Goal: Contribute content: Add original content to the website for others to see

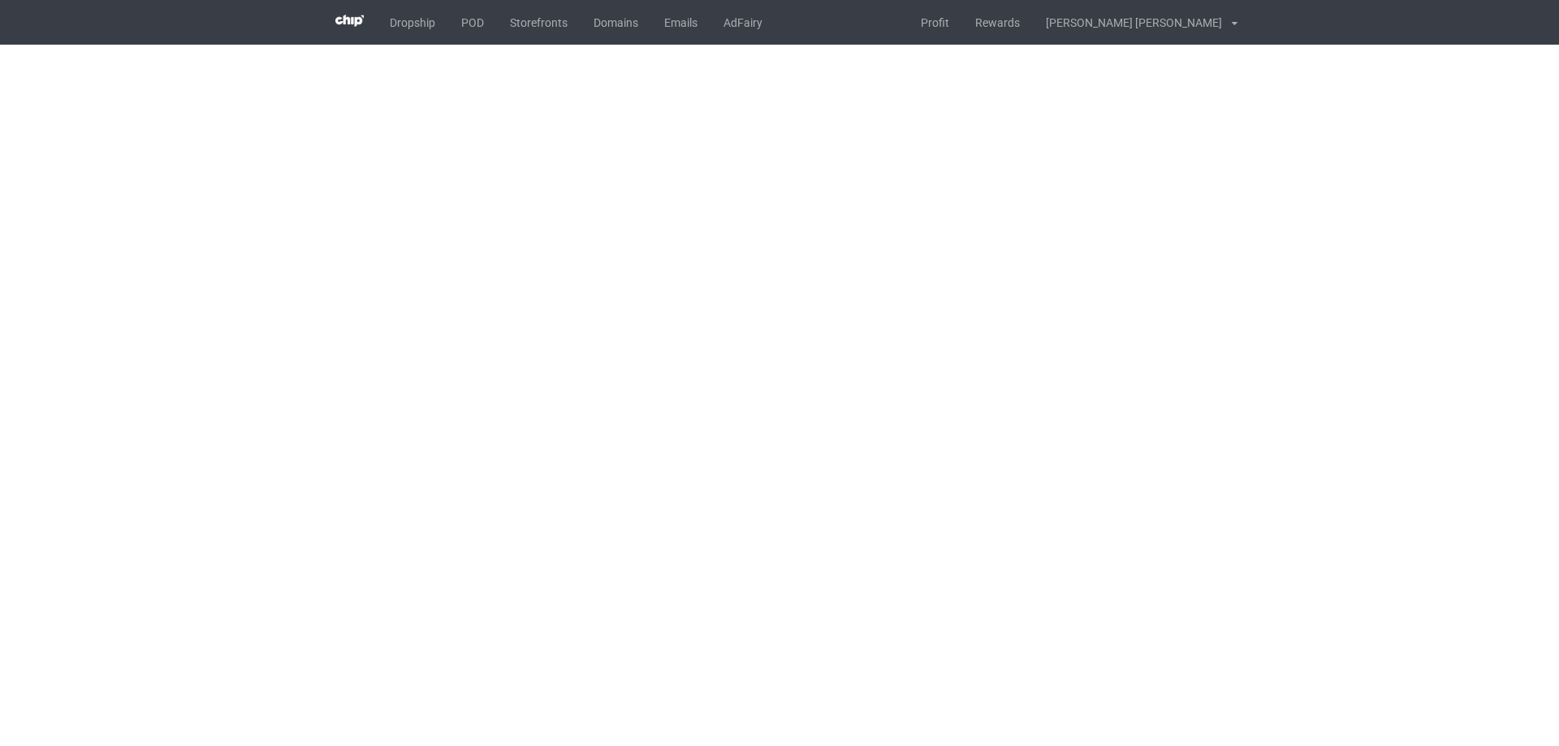
click at [1203, 270] on body "Dropship POD Storefronts Domains Emails AdFairy Profit Rewards [PERSON_NAME] [P…" at bounding box center [779, 373] width 1559 height 746
click at [1204, 270] on body "Dropship POD Storefronts Domains Emails AdFairy Profit Rewards [PERSON_NAME] [P…" at bounding box center [779, 373] width 1559 height 746
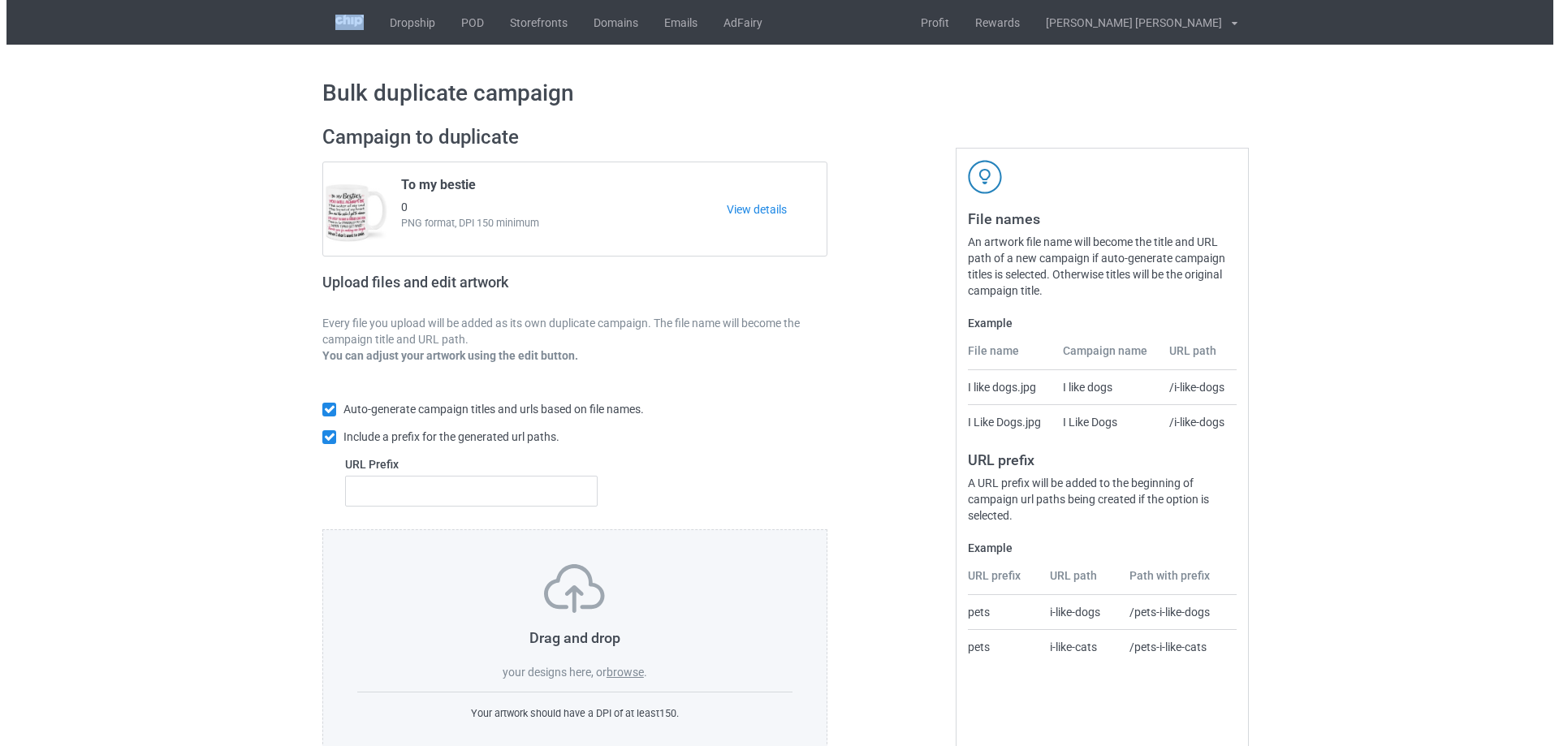
scroll to position [45, 0]
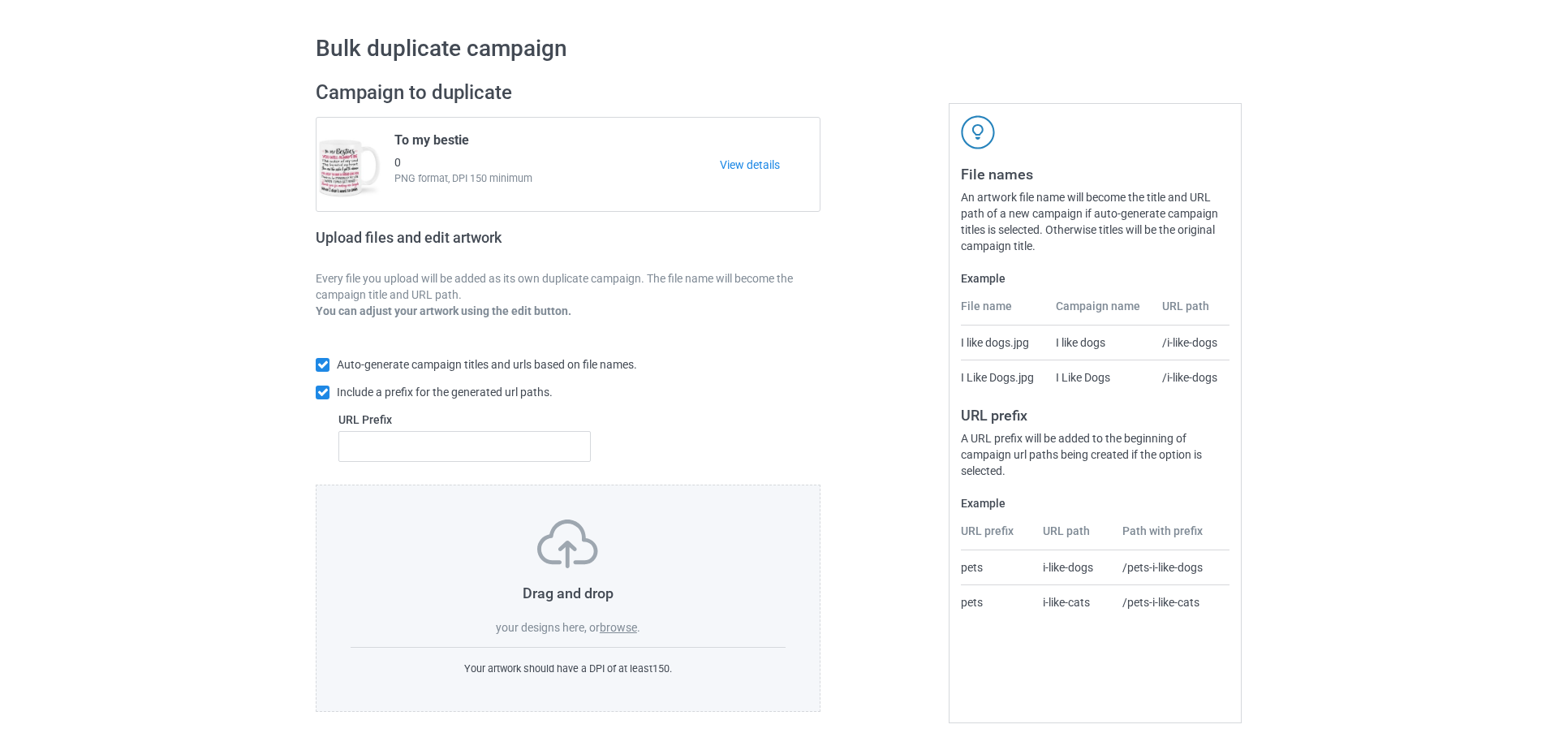
click at [617, 630] on label "browse" at bounding box center [618, 627] width 37 height 13
click at [0, 0] on input "browse" at bounding box center [0, 0] width 0 height 0
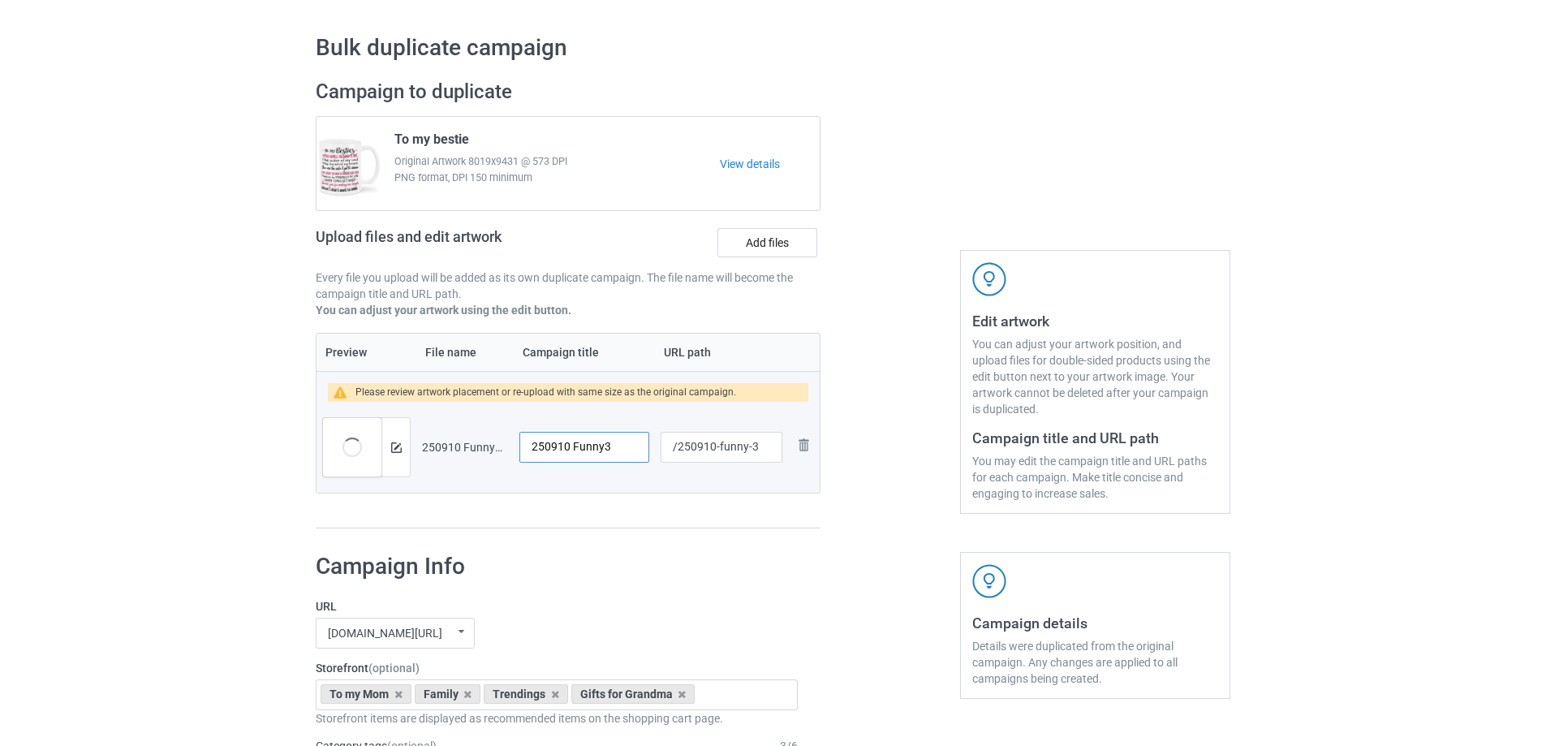
drag, startPoint x: 628, startPoint y: 449, endPoint x: 446, endPoint y: 448, distance: 181.8
click at [446, 448] on tr "Preview and edit artwork 250910 Funny3.png 250910 Funny3 /250910-funny-3 Remove…" at bounding box center [568, 447] width 503 height 91
type input "I said to myself"
drag, startPoint x: 752, startPoint y: 447, endPoint x: 720, endPoint y: 445, distance: 31.8
click at [720, 445] on input "/250910-funny-3" at bounding box center [722, 447] width 122 height 31
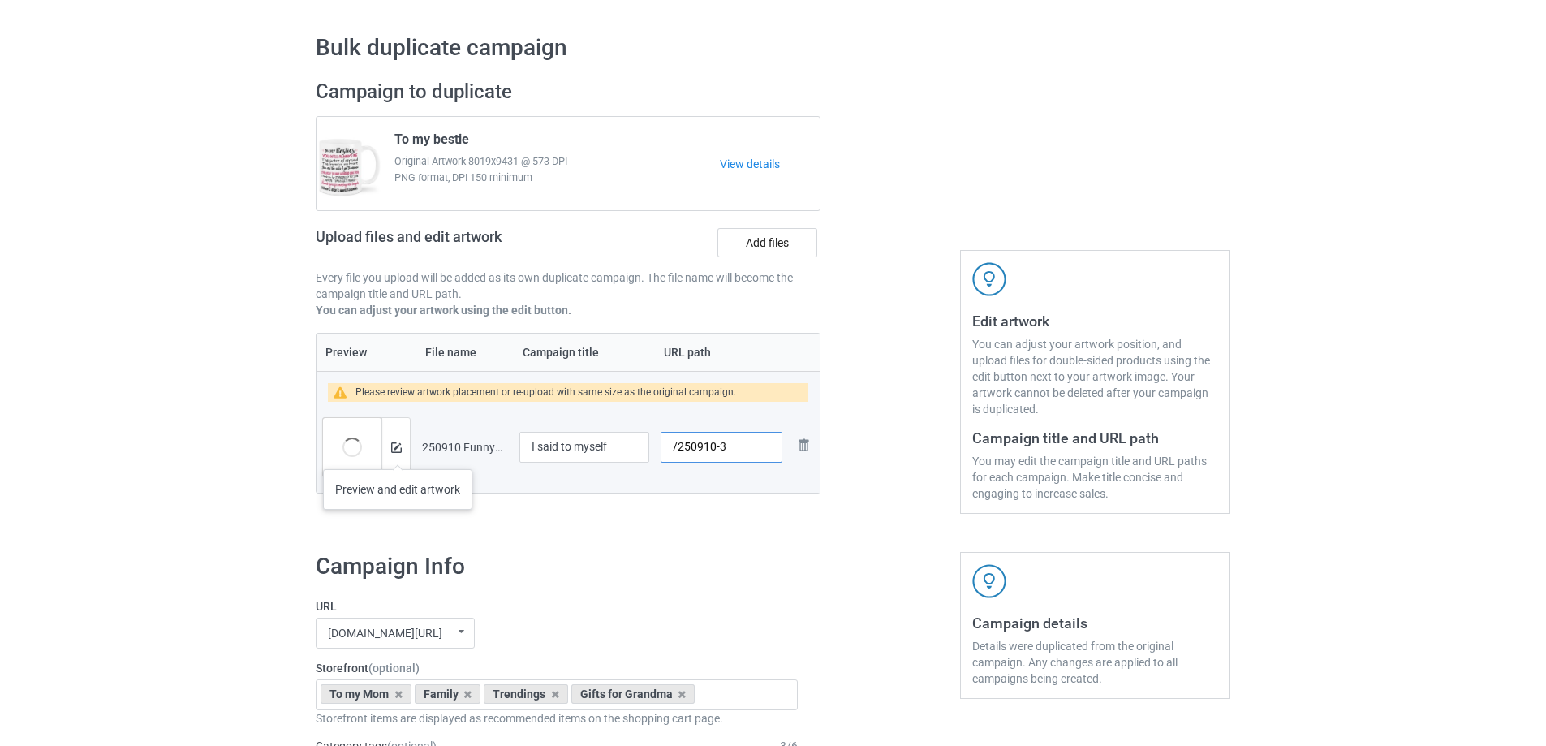
type input "/250910-3"
click at [398, 446] on img at bounding box center [396, 447] width 11 height 11
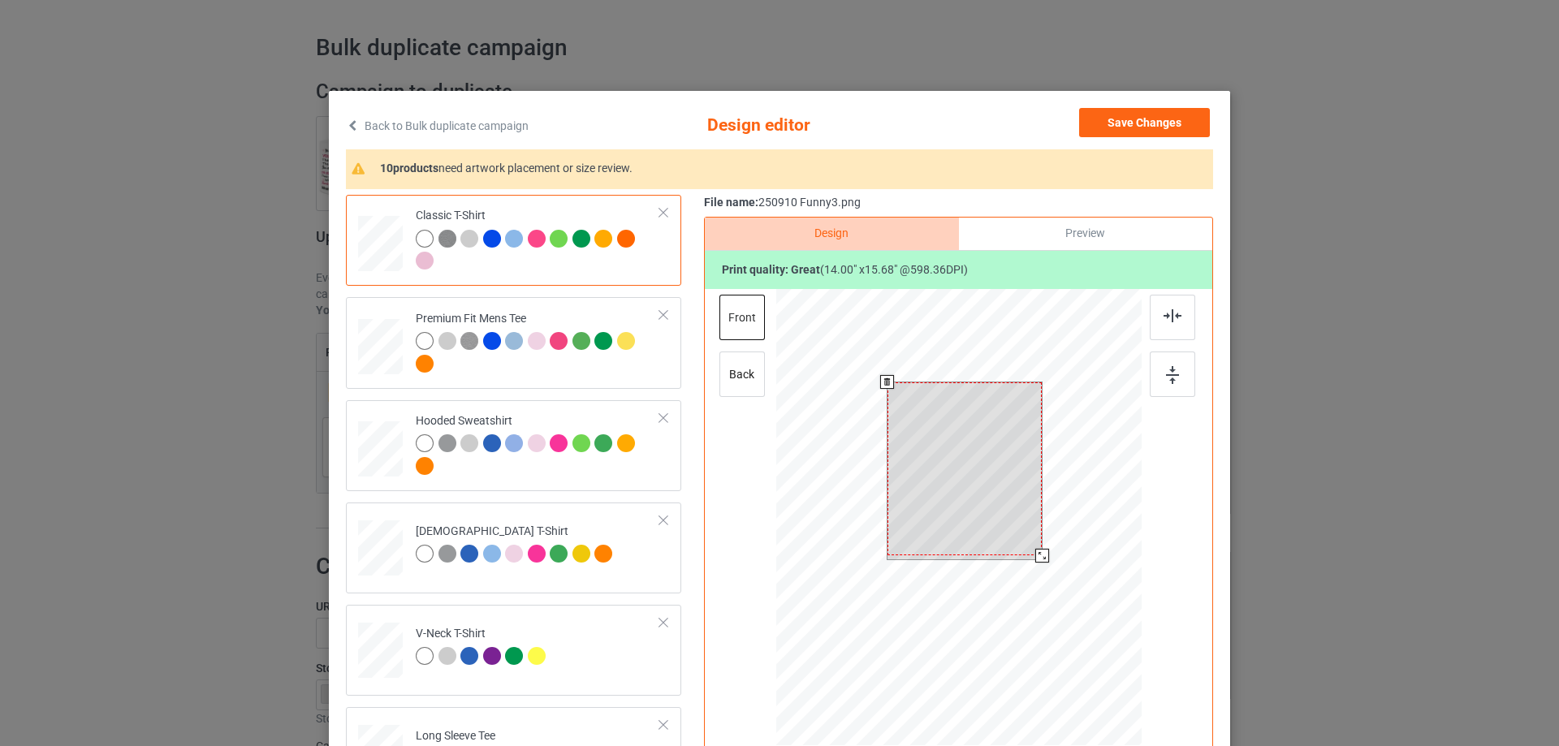
drag, startPoint x: 1027, startPoint y: 536, endPoint x: 1030, endPoint y: 544, distance: 8.7
click at [1030, 544] on div at bounding box center [964, 468] width 155 height 173
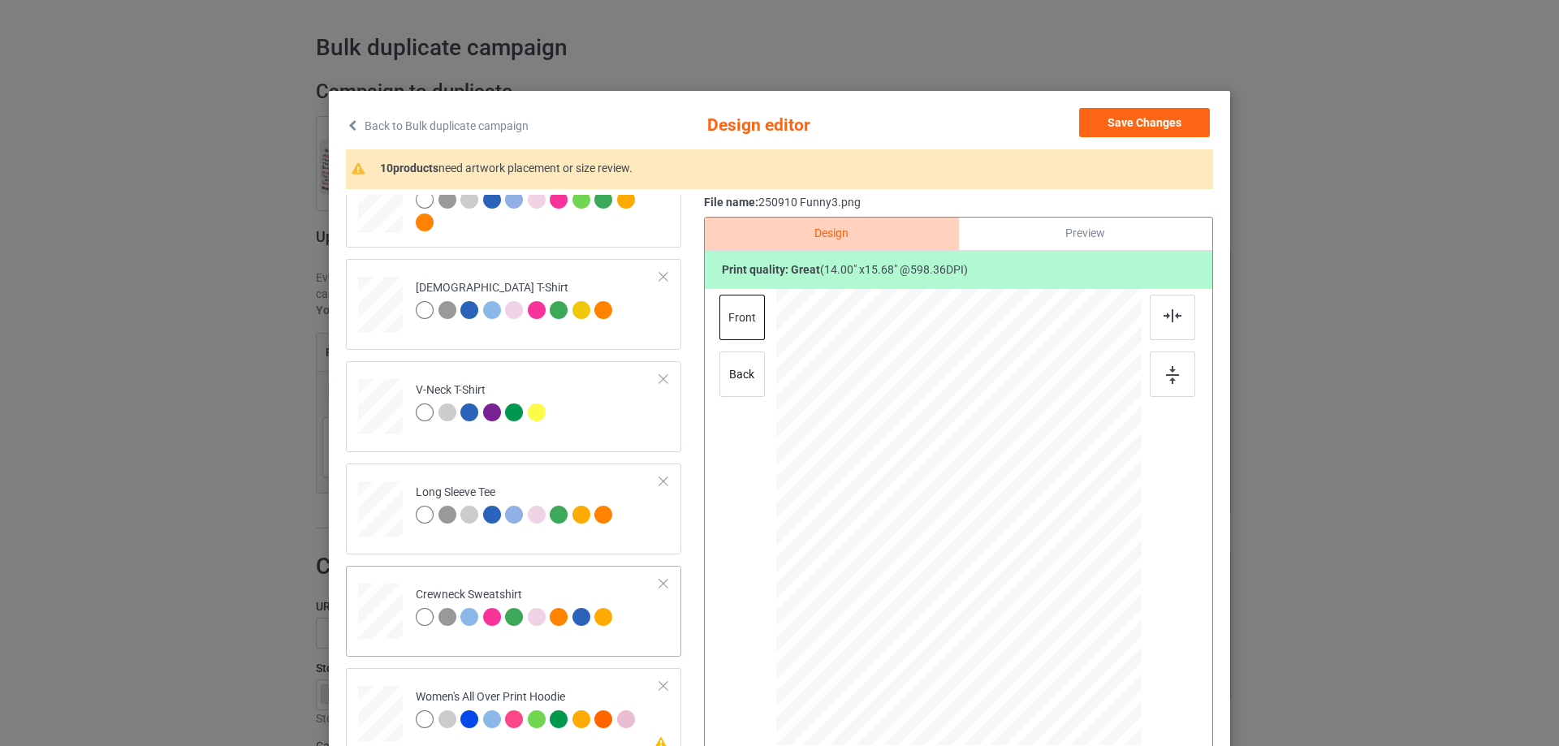
scroll to position [487, 0]
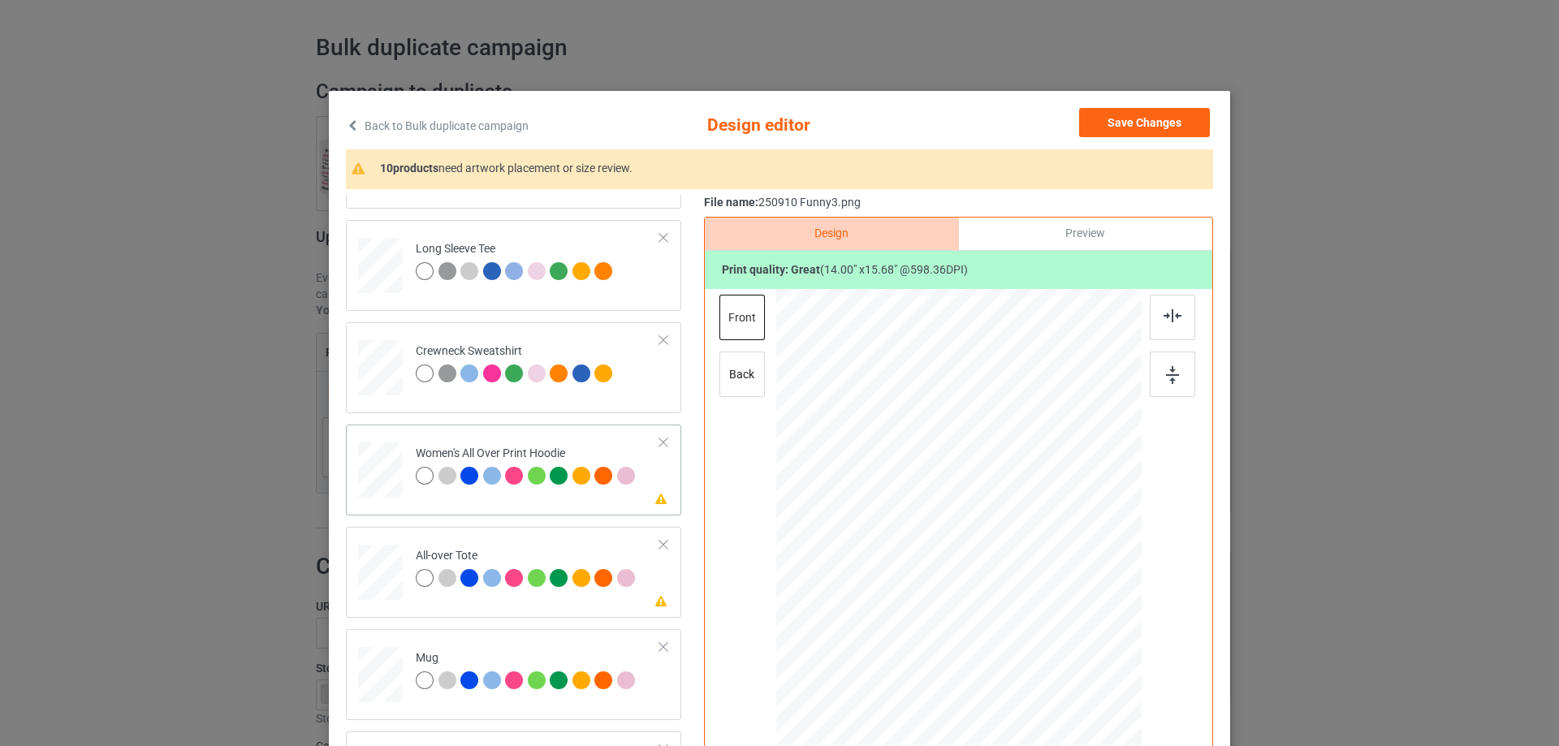
click at [390, 466] on div at bounding box center [380, 470] width 45 height 50
drag, startPoint x: 1063, startPoint y: 642, endPoint x: 1017, endPoint y: 574, distance: 82.4
click at [1033, 573] on div at bounding box center [958, 518] width 365 height 413
click at [974, 509] on div at bounding box center [947, 453] width 127 height 143
drag, startPoint x: 1008, startPoint y: 528, endPoint x: 1018, endPoint y: 542, distance: 16.9
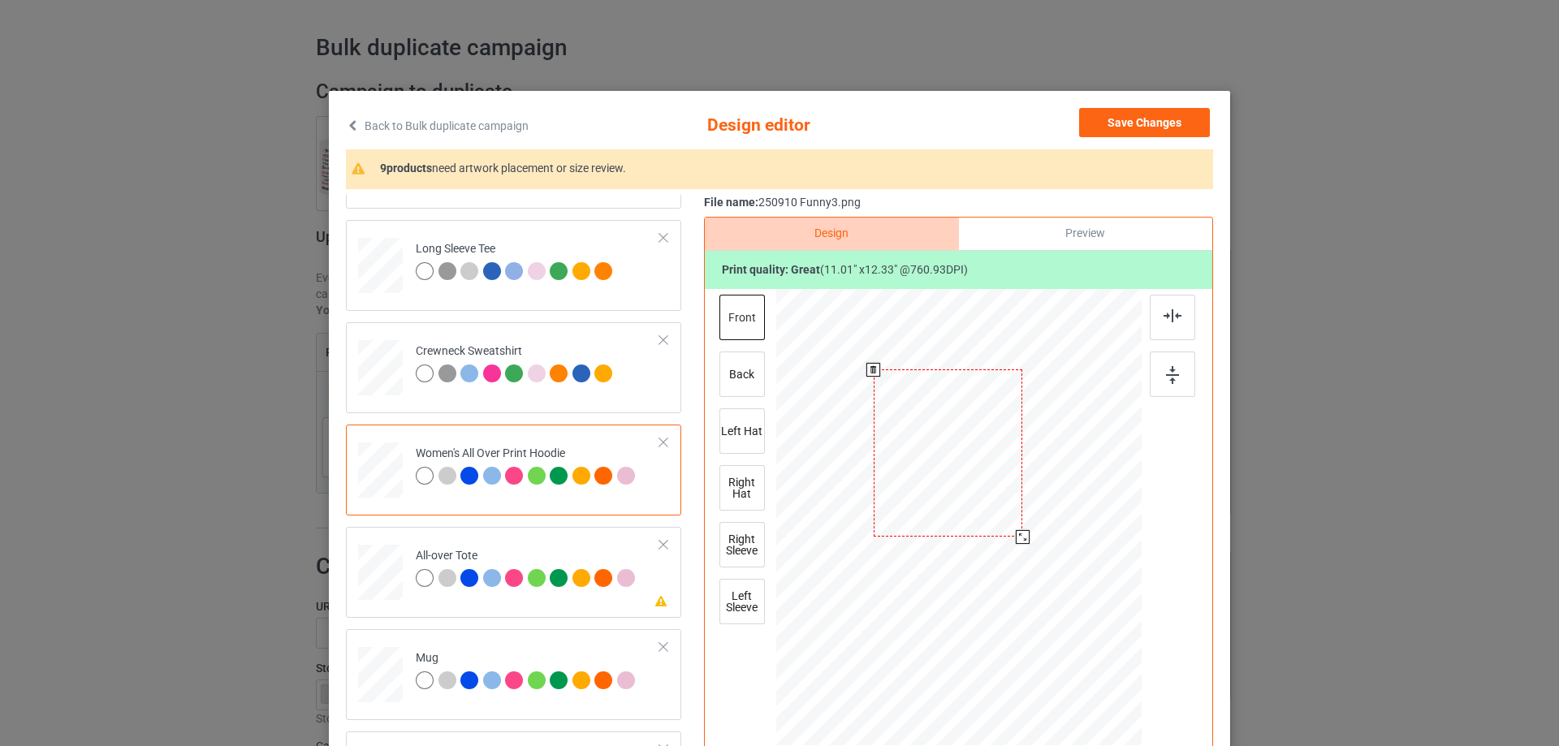
click at [1018, 542] on div at bounding box center [1023, 537] width 14 height 14
drag, startPoint x: 979, startPoint y: 496, endPoint x: 986, endPoint y: 502, distance: 9.8
click at [986, 502] on div at bounding box center [955, 459] width 149 height 167
click at [1172, 312] on img at bounding box center [1172, 315] width 18 height 13
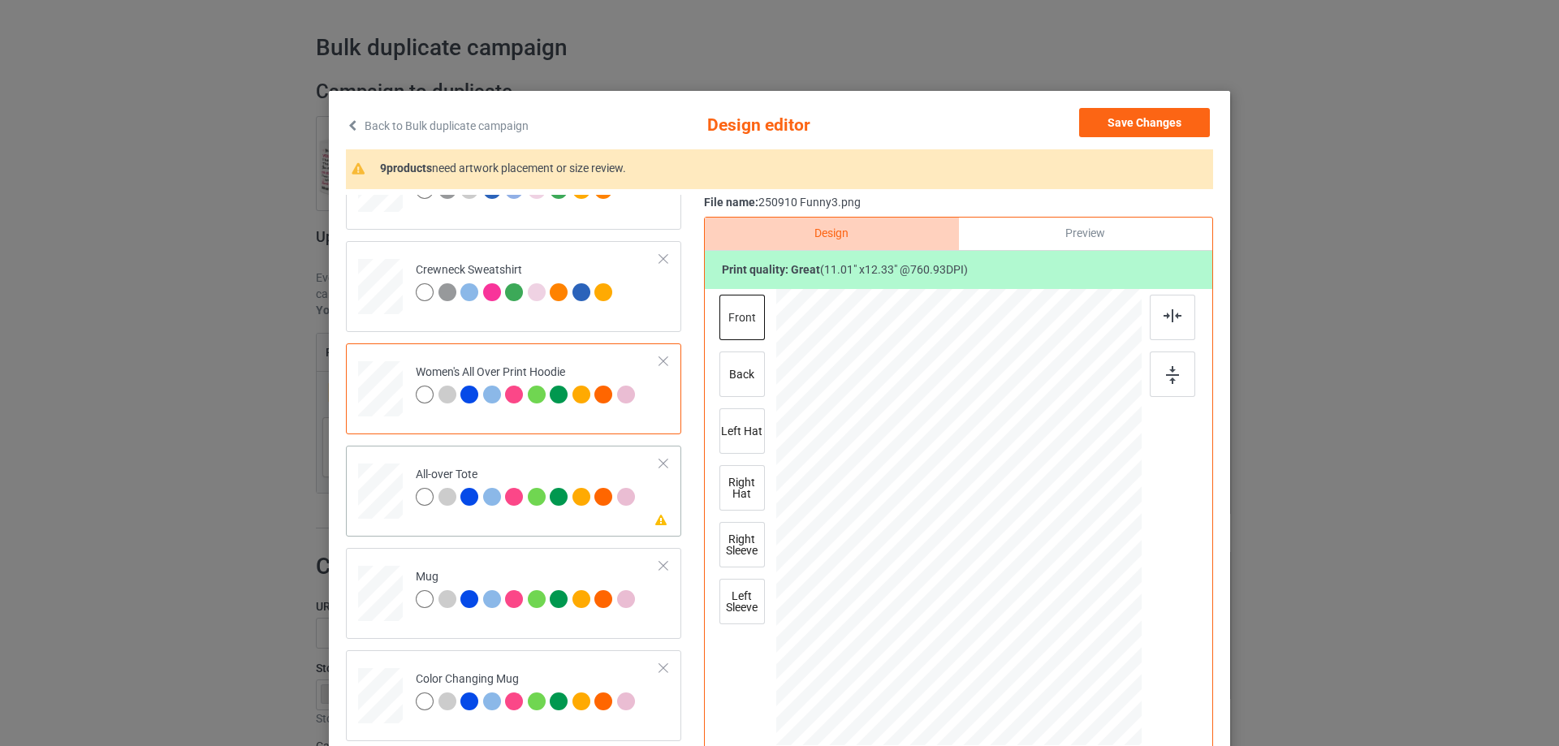
click at [387, 502] on div at bounding box center [380, 491] width 45 height 45
drag, startPoint x: 1059, startPoint y: 642, endPoint x: 1096, endPoint y: 675, distance: 49.4
click at [1096, 675] on div at bounding box center [1101, 677] width 14 height 14
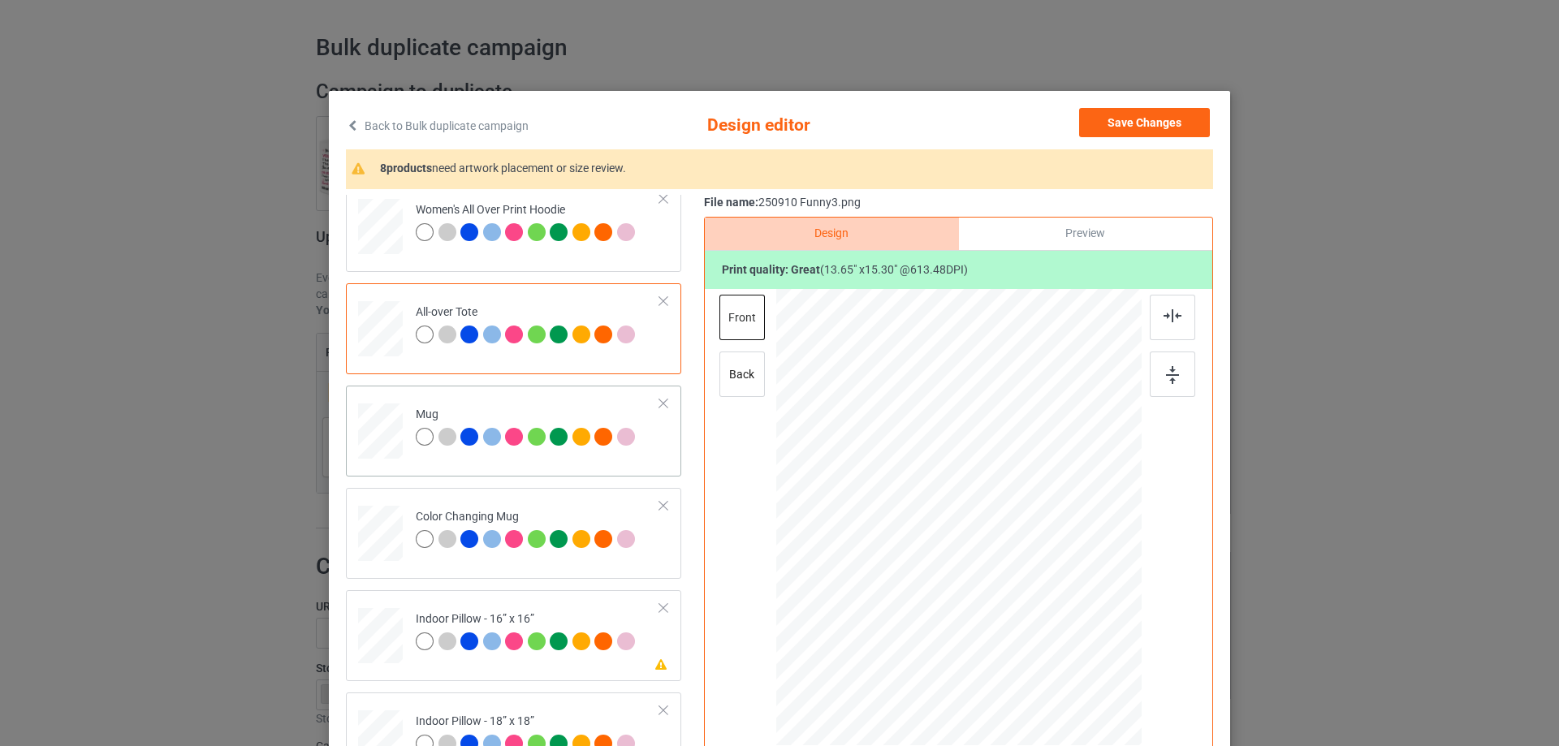
click at [379, 439] on div at bounding box center [380, 431] width 45 height 19
drag, startPoint x: 1115, startPoint y: 589, endPoint x: 1130, endPoint y: 602, distance: 20.1
click at [1130, 602] on div at bounding box center [1132, 600] width 14 height 14
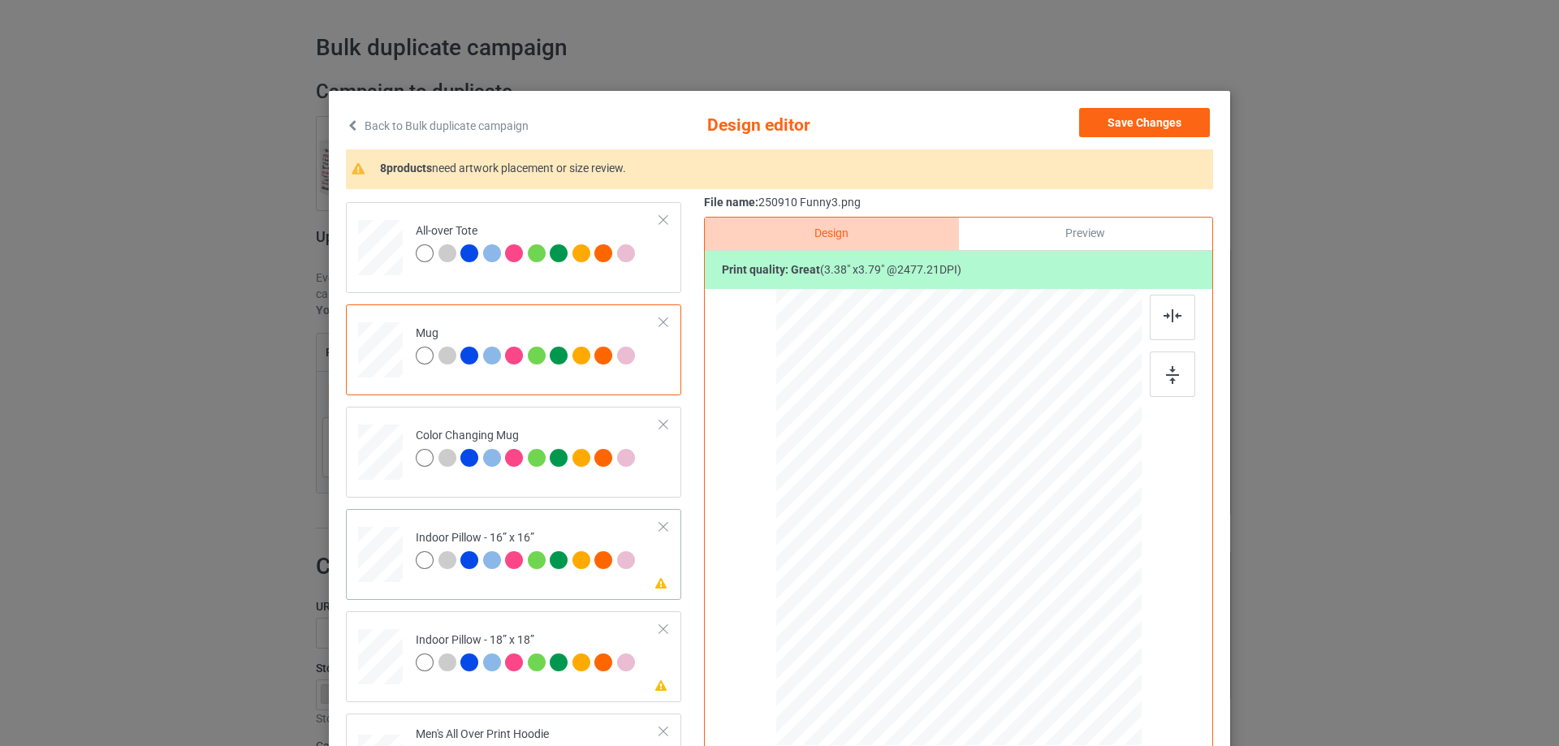
click at [370, 545] on div at bounding box center [380, 555] width 45 height 45
drag, startPoint x: 1072, startPoint y: 645, endPoint x: 1122, endPoint y: 671, distance: 56.6
click at [1122, 671] on div at bounding box center [958, 517] width 365 height 364
drag, startPoint x: 1064, startPoint y: 643, endPoint x: 1091, endPoint y: 678, distance: 44.0
click at [1091, 678] on div at bounding box center [1096, 673] width 14 height 14
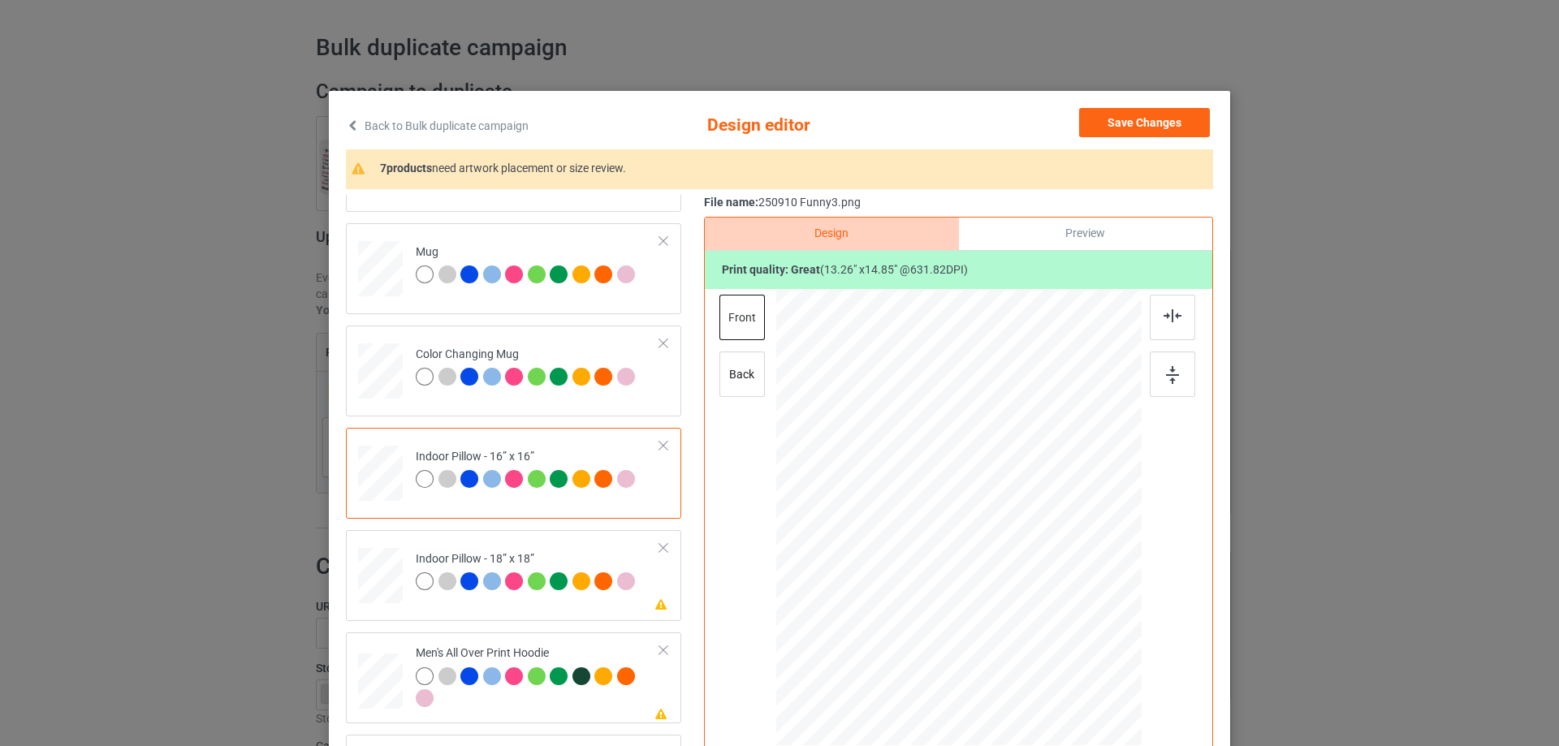
scroll to position [1055, 0]
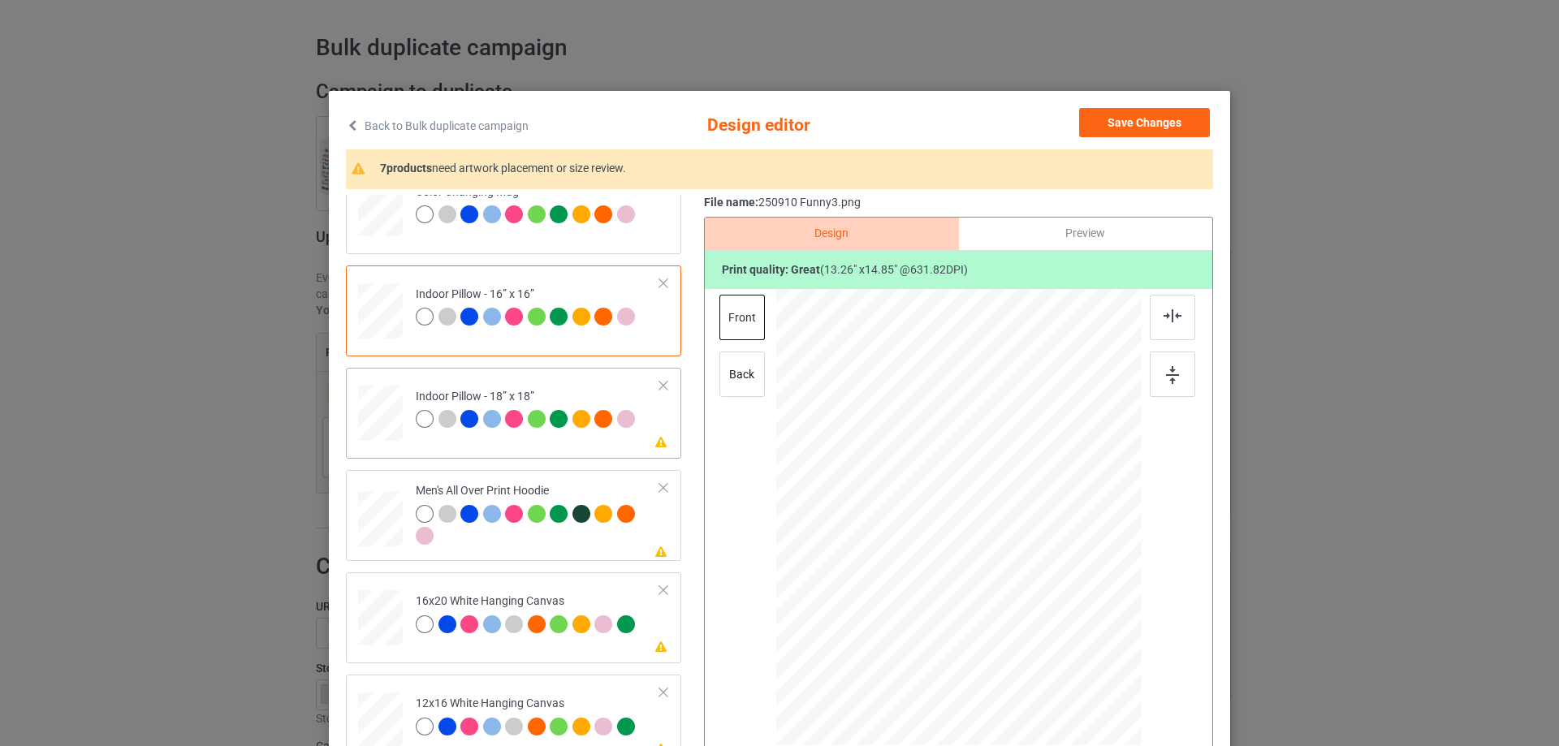
click at [377, 430] on div at bounding box center [380, 413] width 45 height 45
drag, startPoint x: 1062, startPoint y: 641, endPoint x: 1096, endPoint y: 671, distance: 44.9
click at [1096, 671] on div at bounding box center [1097, 673] width 14 height 14
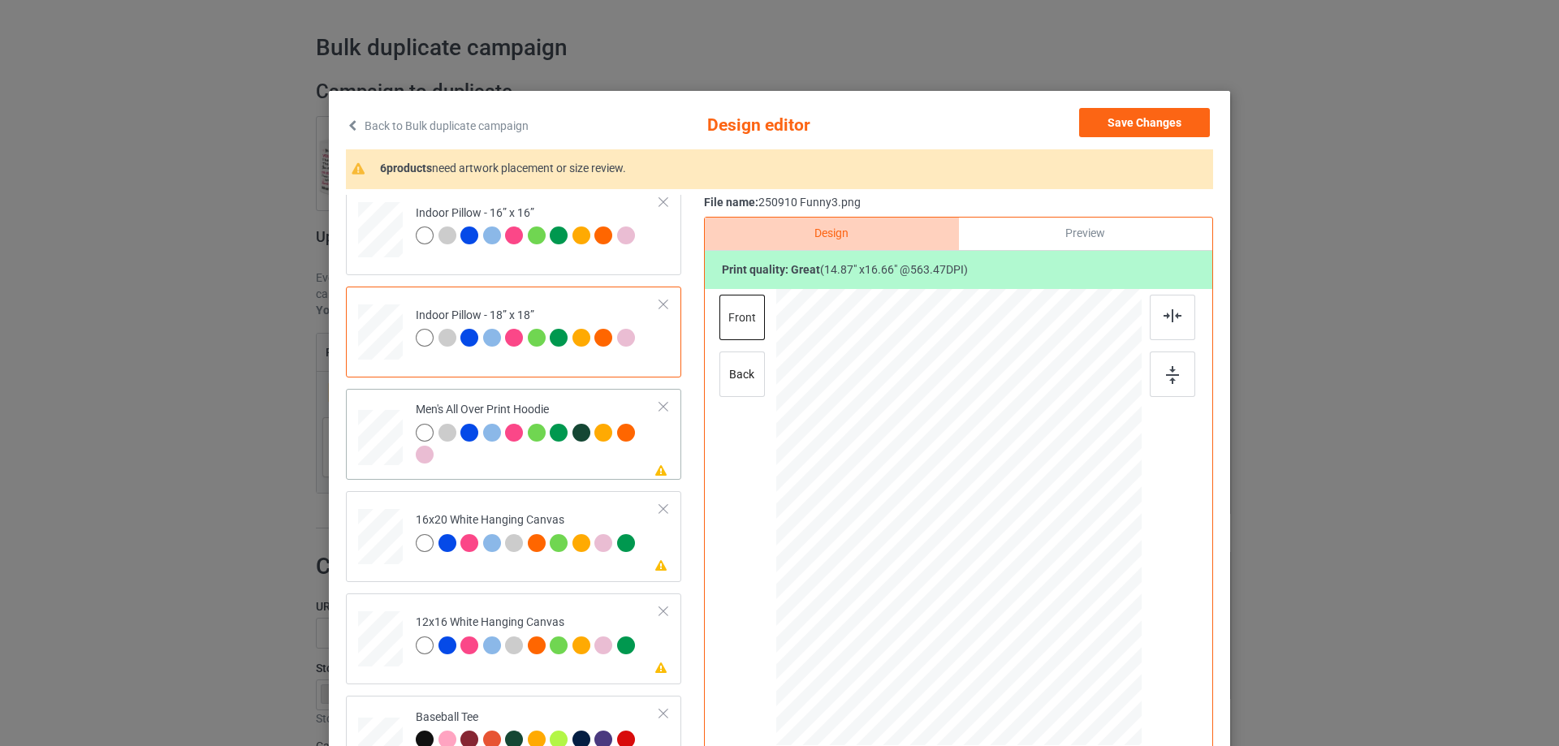
click at [390, 448] on div at bounding box center [380, 438] width 45 height 47
drag, startPoint x: 1063, startPoint y: 640, endPoint x: 1037, endPoint y: 584, distance: 61.7
click at [1037, 584] on div at bounding box center [958, 517] width 365 height 388
drag, startPoint x: 989, startPoint y: 579, endPoint x: 988, endPoint y: 534, distance: 44.7
click at [988, 534] on div at bounding box center [957, 472] width 142 height 159
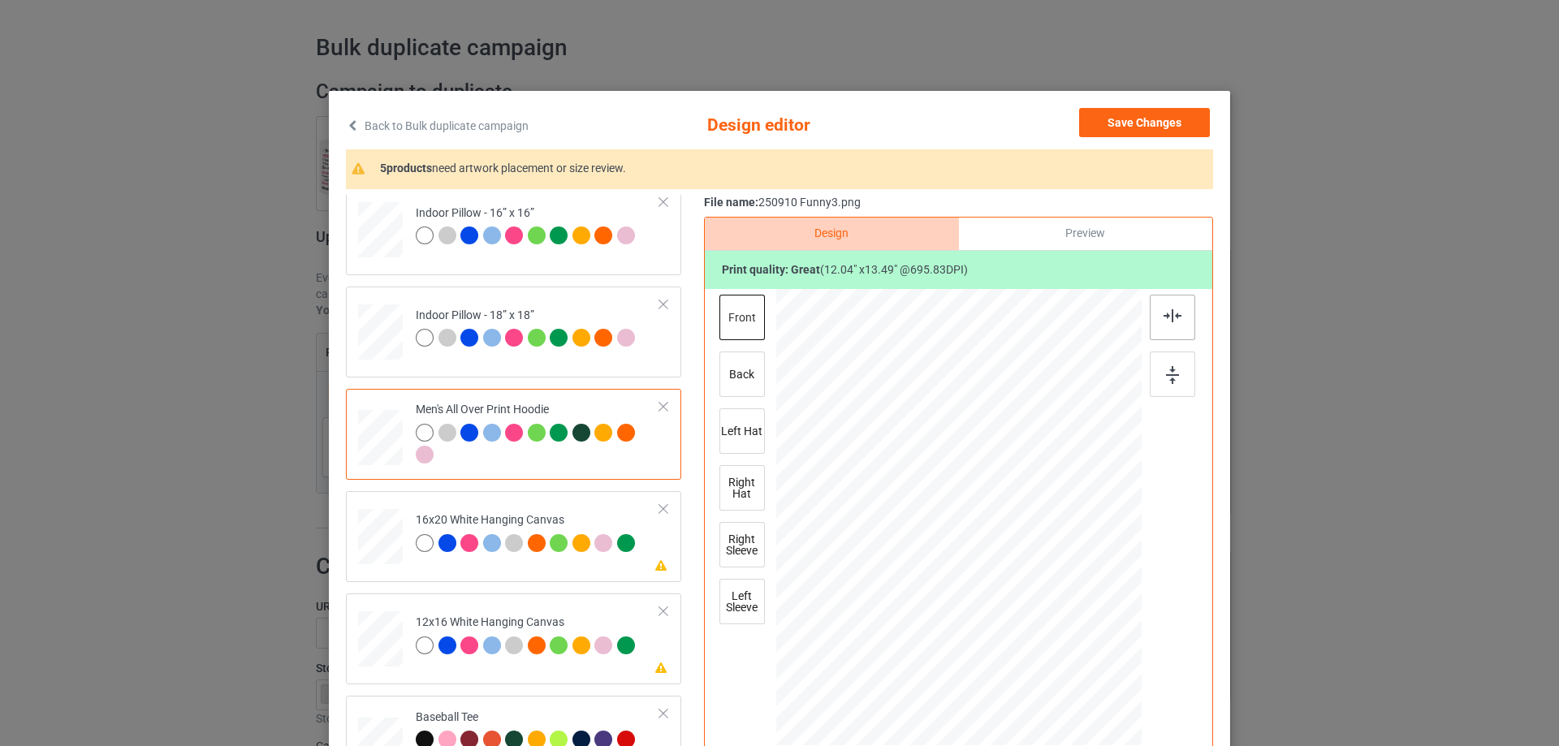
click at [1168, 322] on img at bounding box center [1172, 315] width 18 height 13
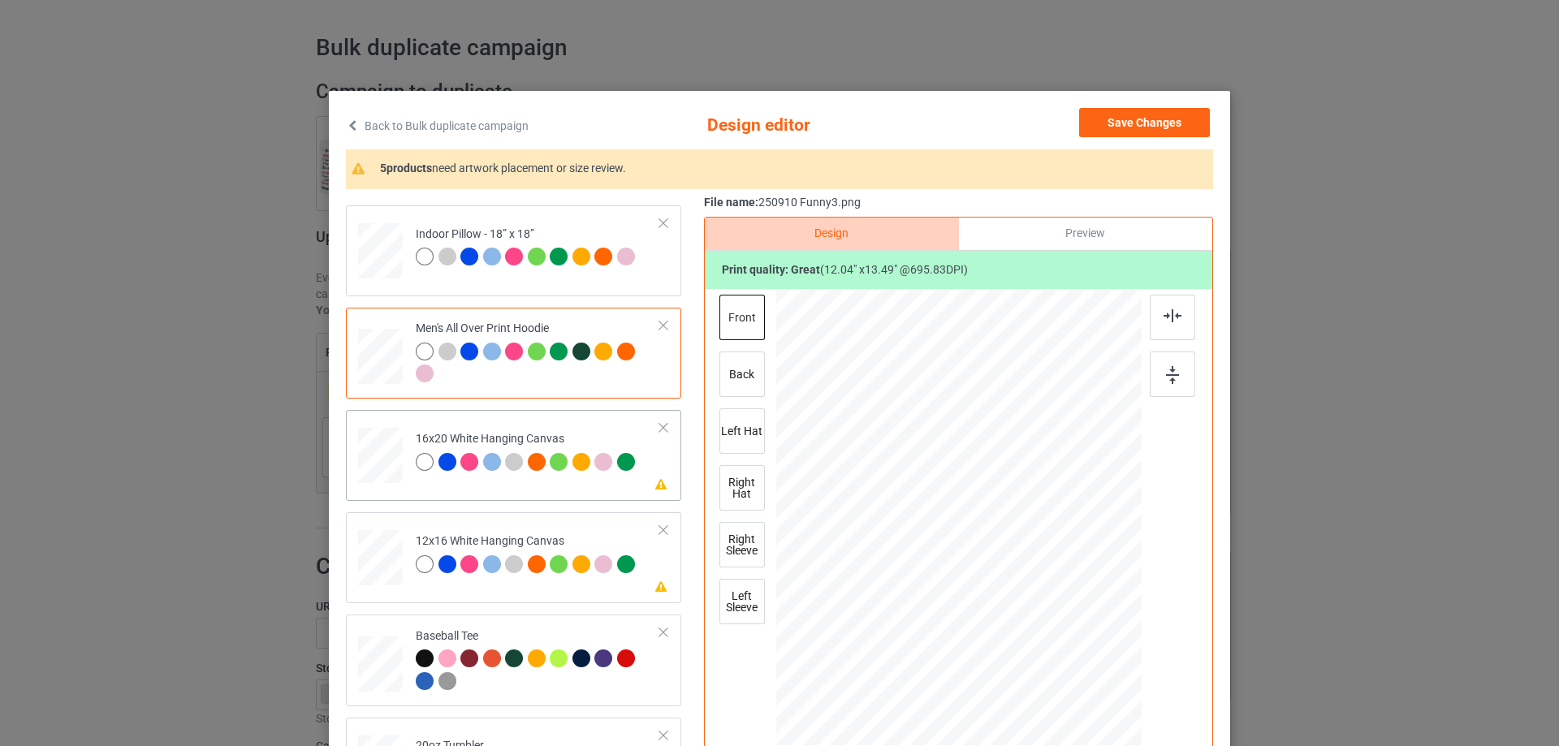
click at [386, 457] on div at bounding box center [380, 456] width 45 height 56
drag, startPoint x: 1124, startPoint y: 709, endPoint x: 1157, endPoint y: 718, distance: 34.5
click at [1157, 718] on div at bounding box center [959, 519] width 422 height 461
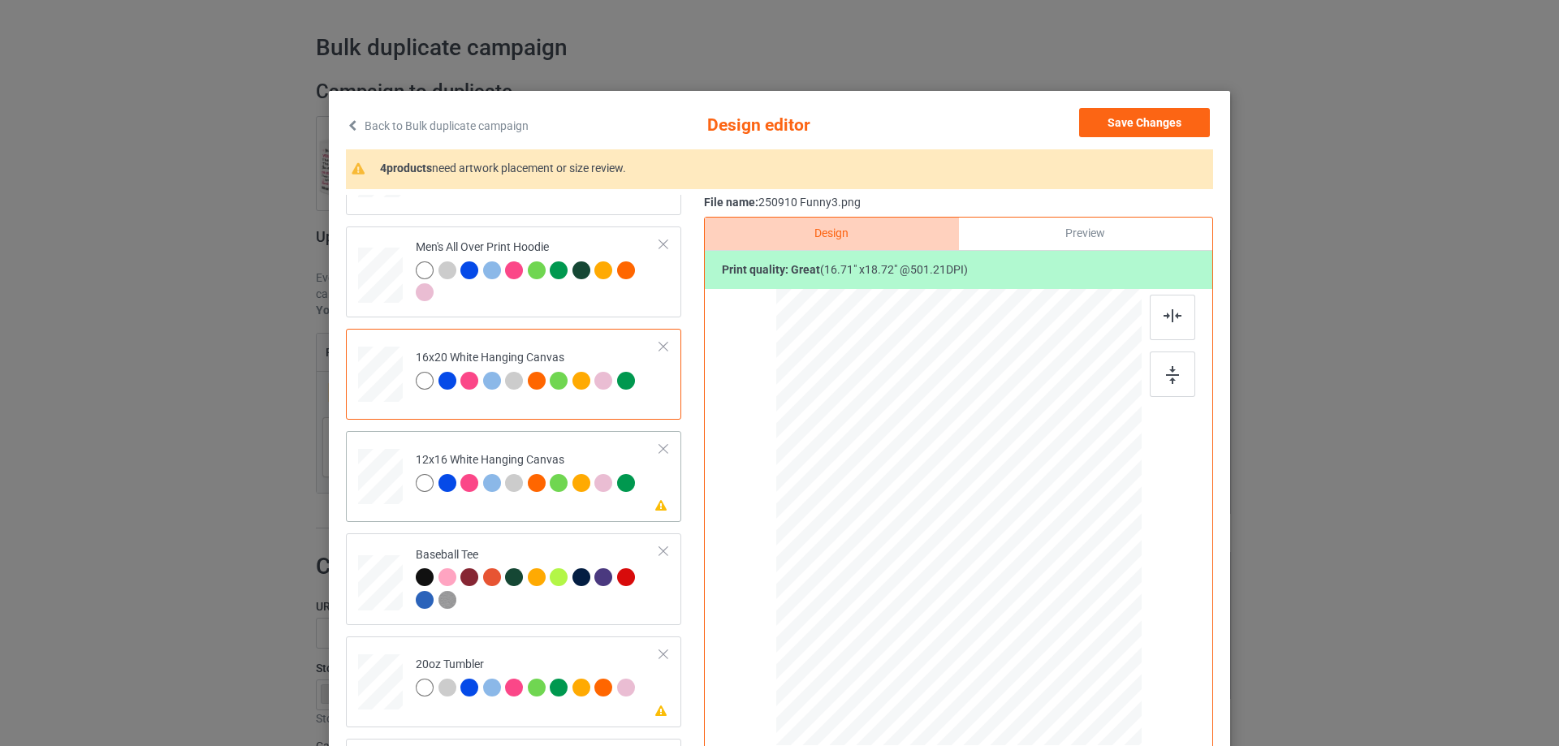
click at [366, 456] on div at bounding box center [381, 477] width 42 height 56
drag, startPoint x: 1111, startPoint y: 696, endPoint x: 1143, endPoint y: 720, distance: 39.9
click at [1143, 720] on div at bounding box center [1144, 725] width 14 height 14
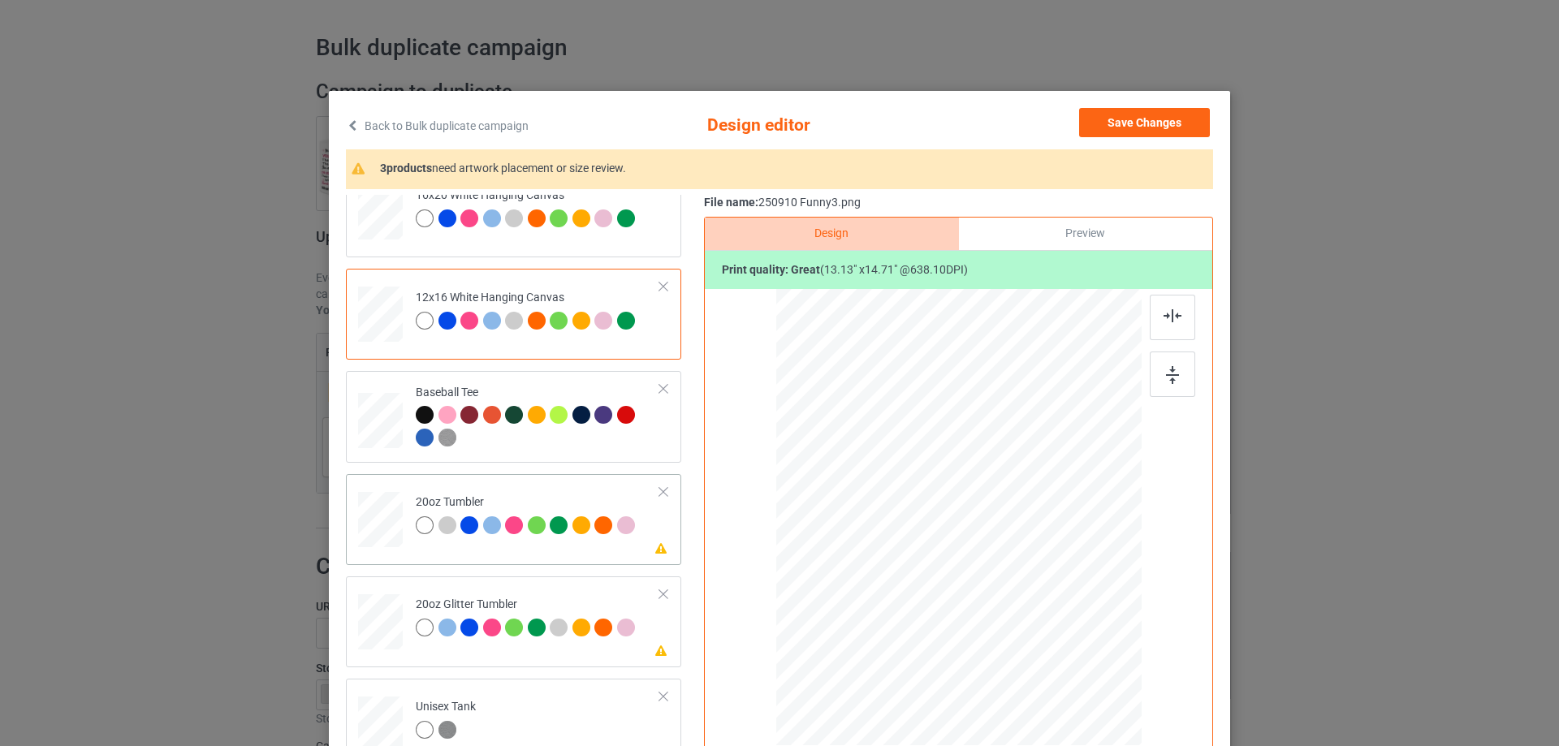
scroll to position [1542, 0]
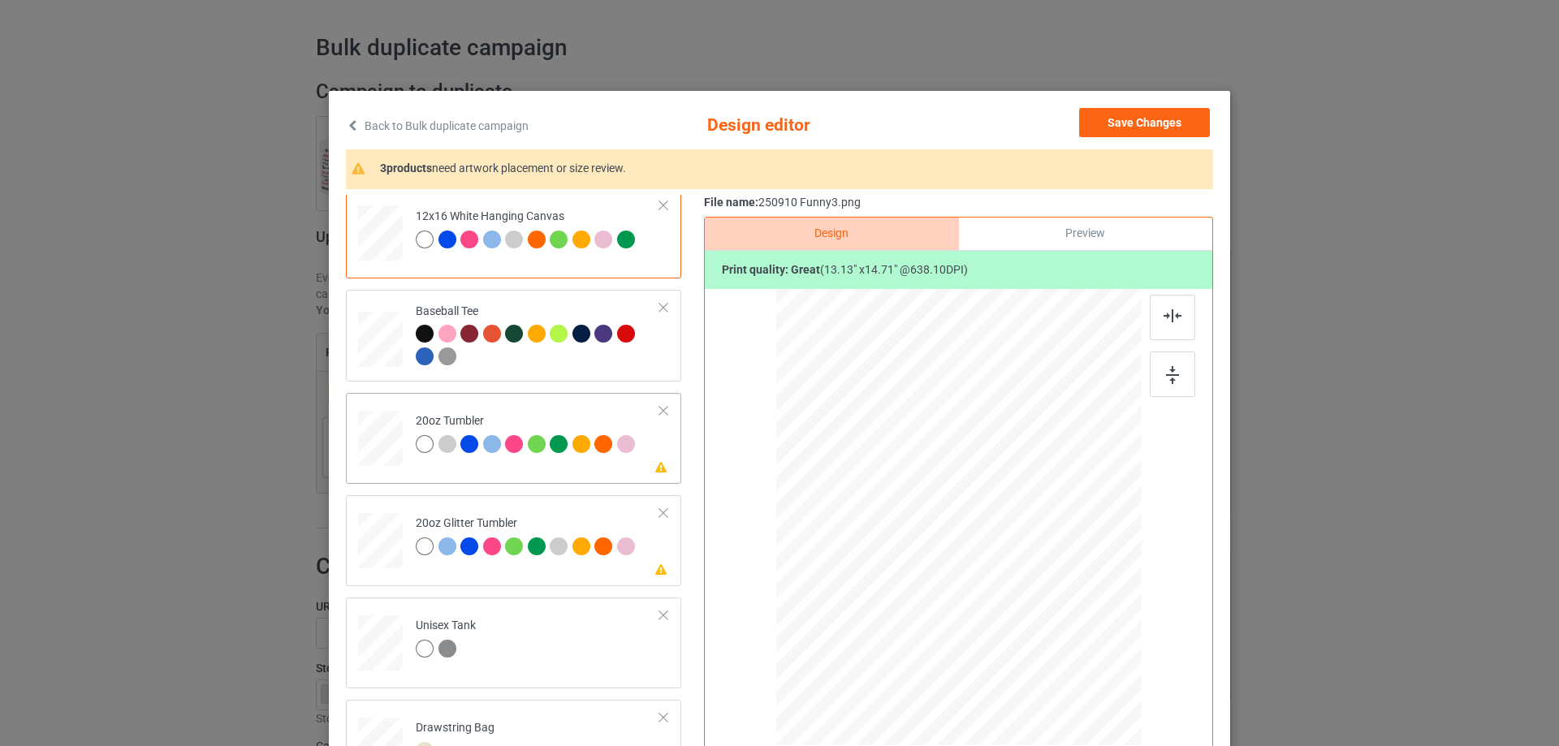
click at [384, 446] on div at bounding box center [380, 438] width 42 height 26
drag, startPoint x: 918, startPoint y: 573, endPoint x: 931, endPoint y: 594, distance: 24.8
click at [931, 594] on div at bounding box center [958, 516] width 346 height 209
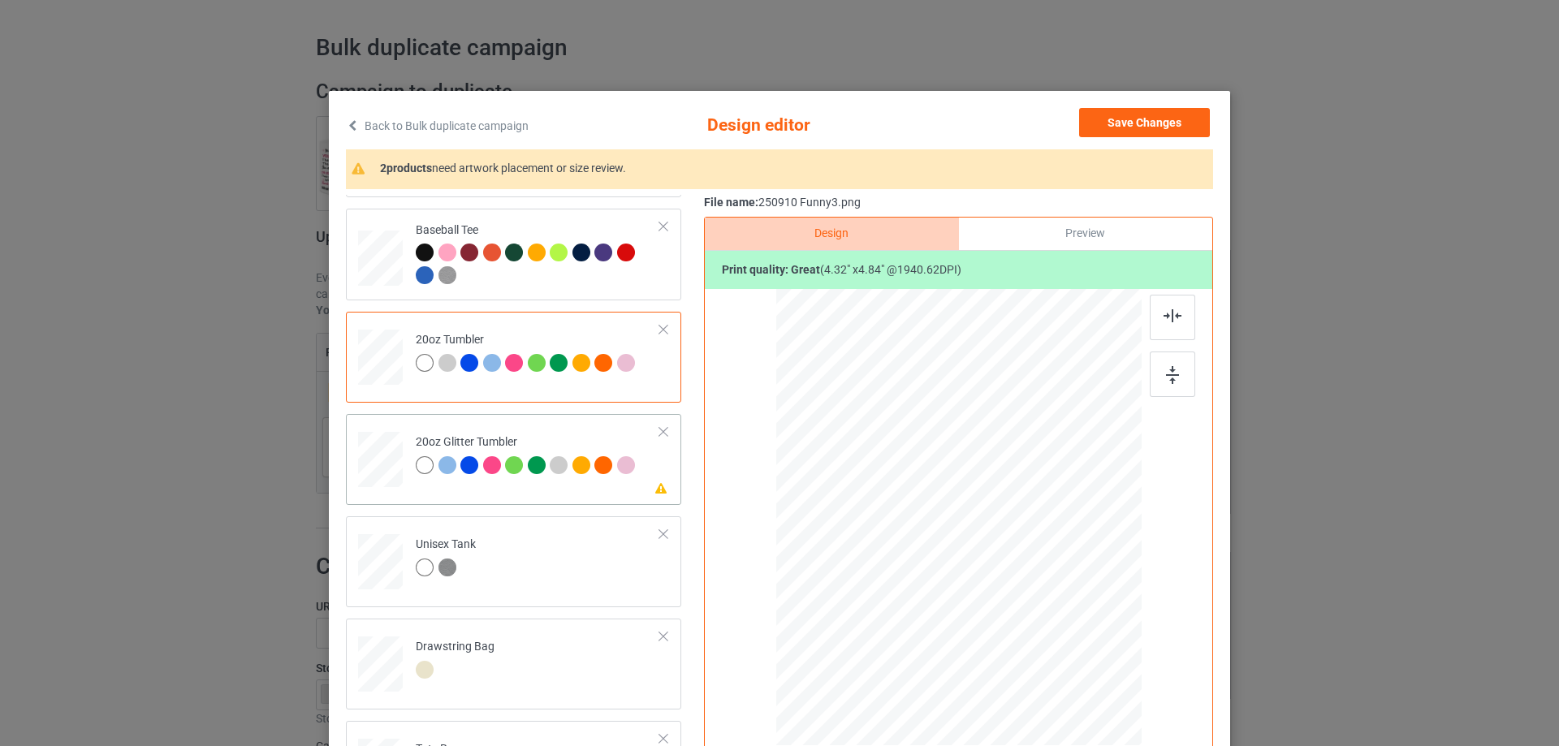
click at [384, 442] on div at bounding box center [381, 460] width 42 height 36
click at [939, 580] on div at bounding box center [958, 517] width 345 height 295
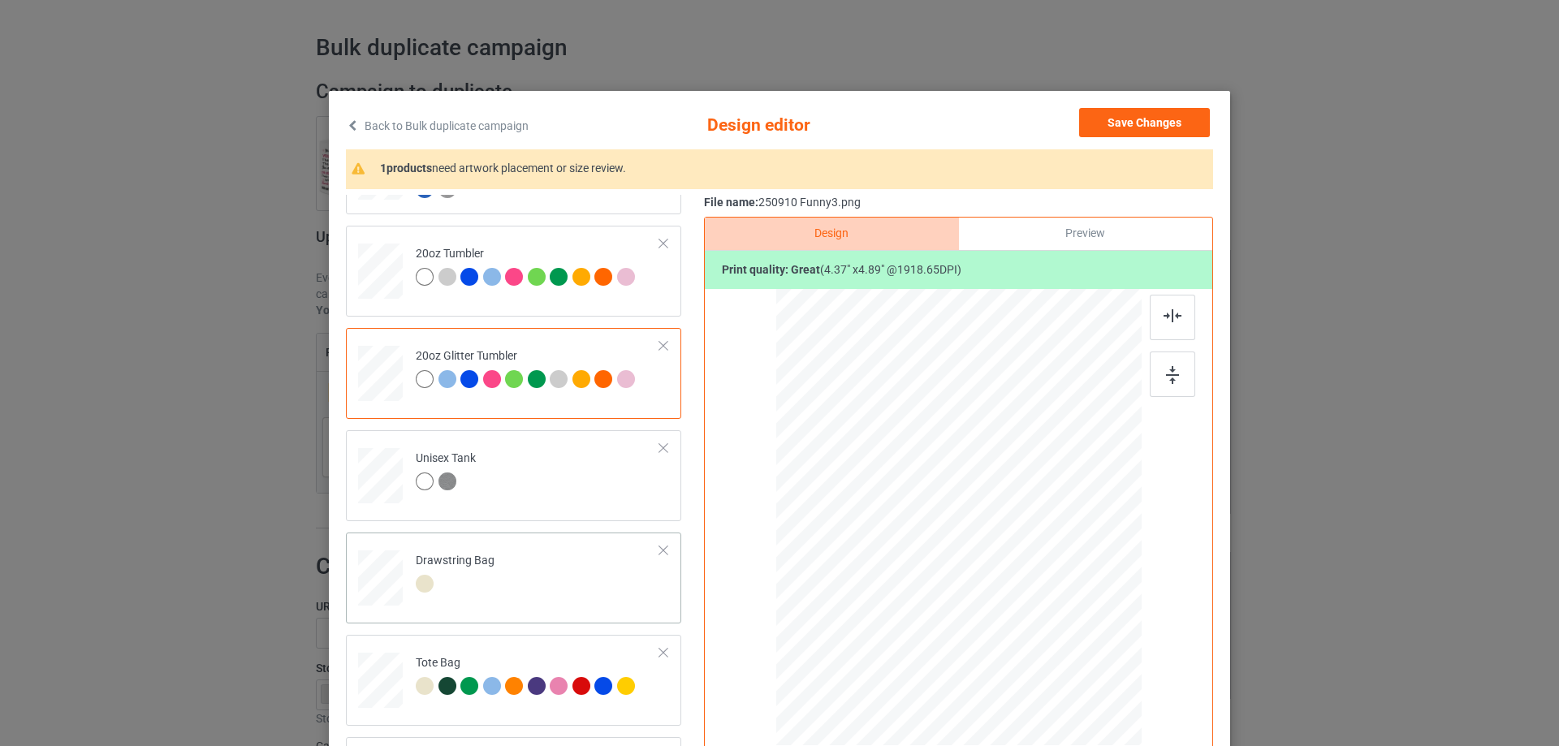
scroll to position [81, 0]
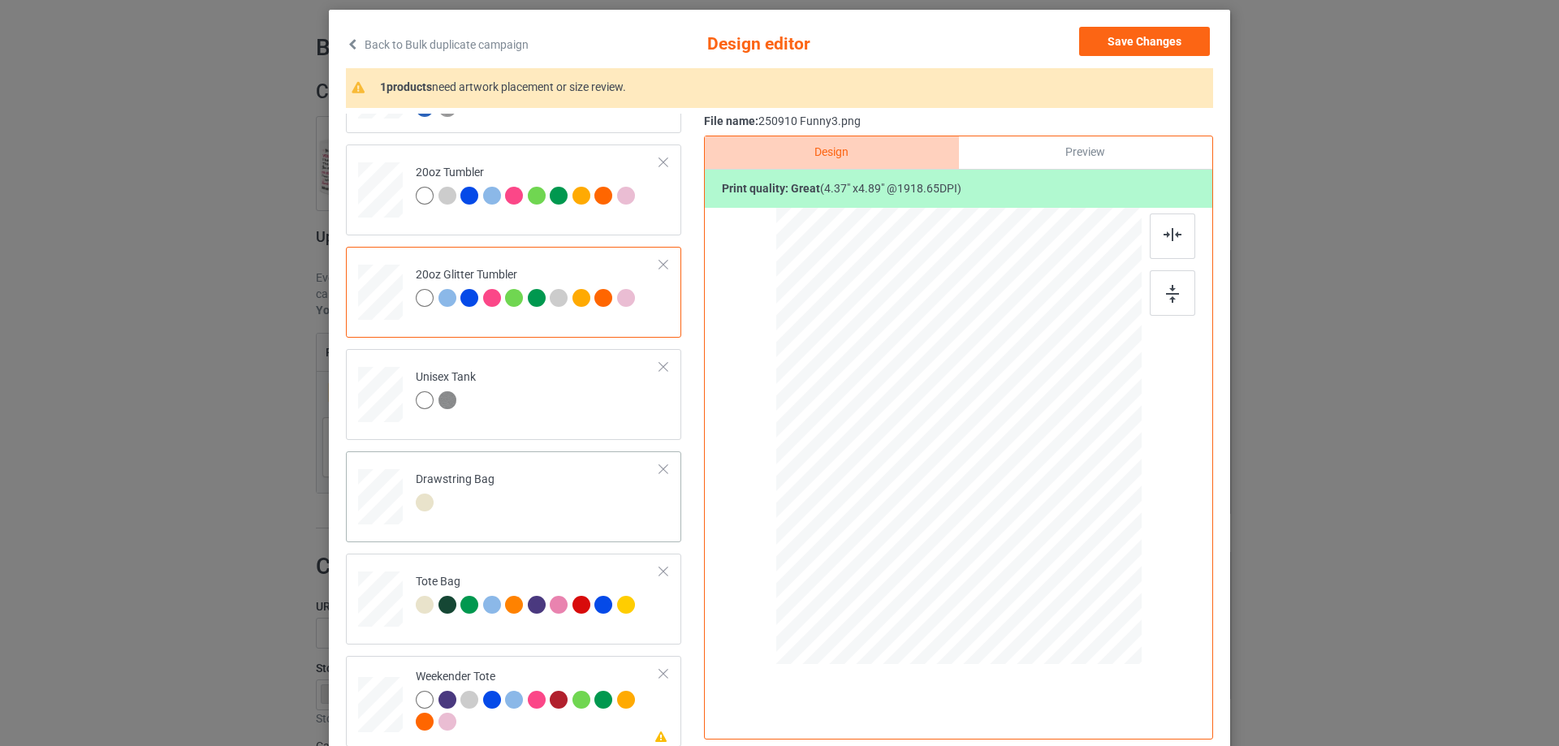
click at [380, 506] on div at bounding box center [380, 497] width 17 height 19
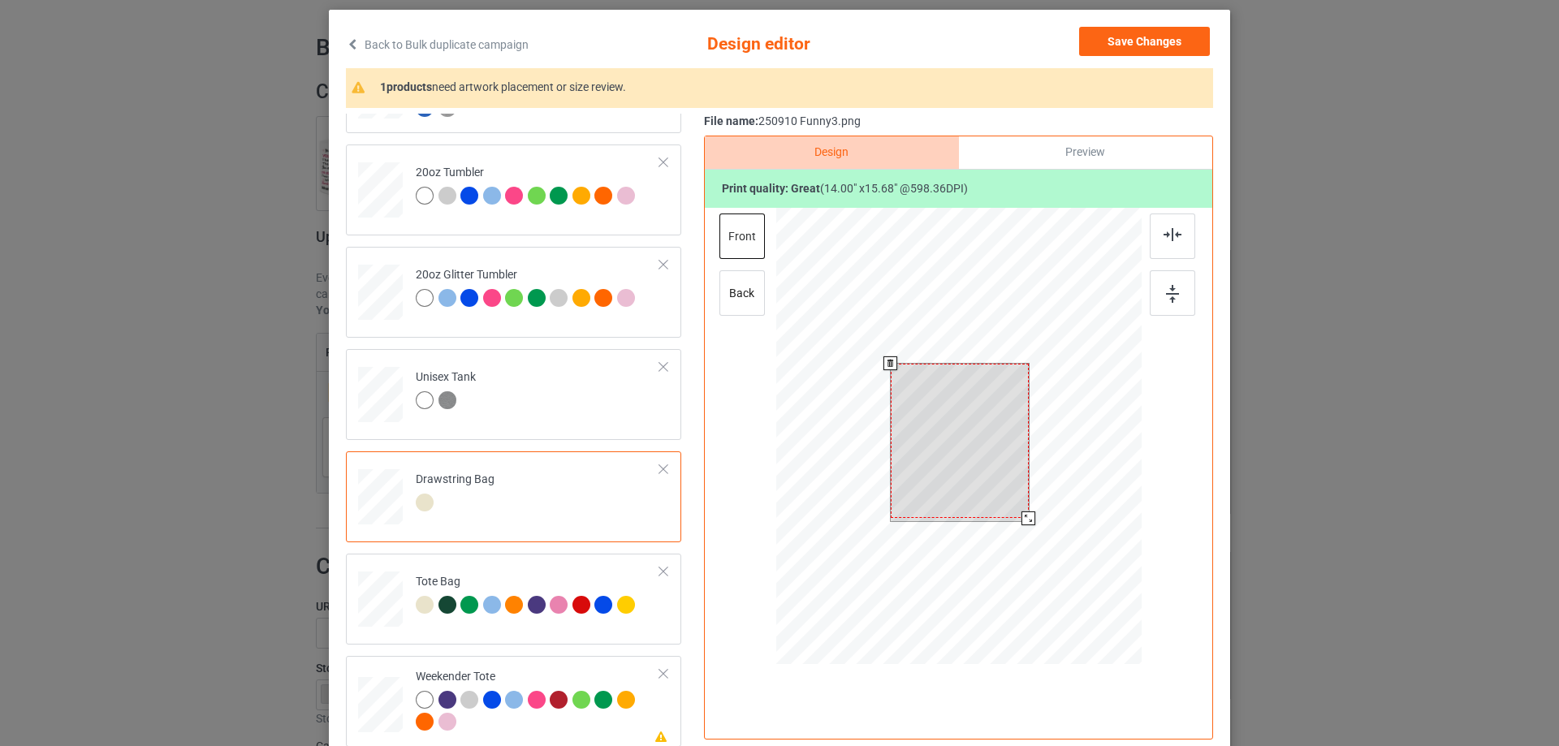
click at [1041, 567] on div at bounding box center [958, 438] width 365 height 461
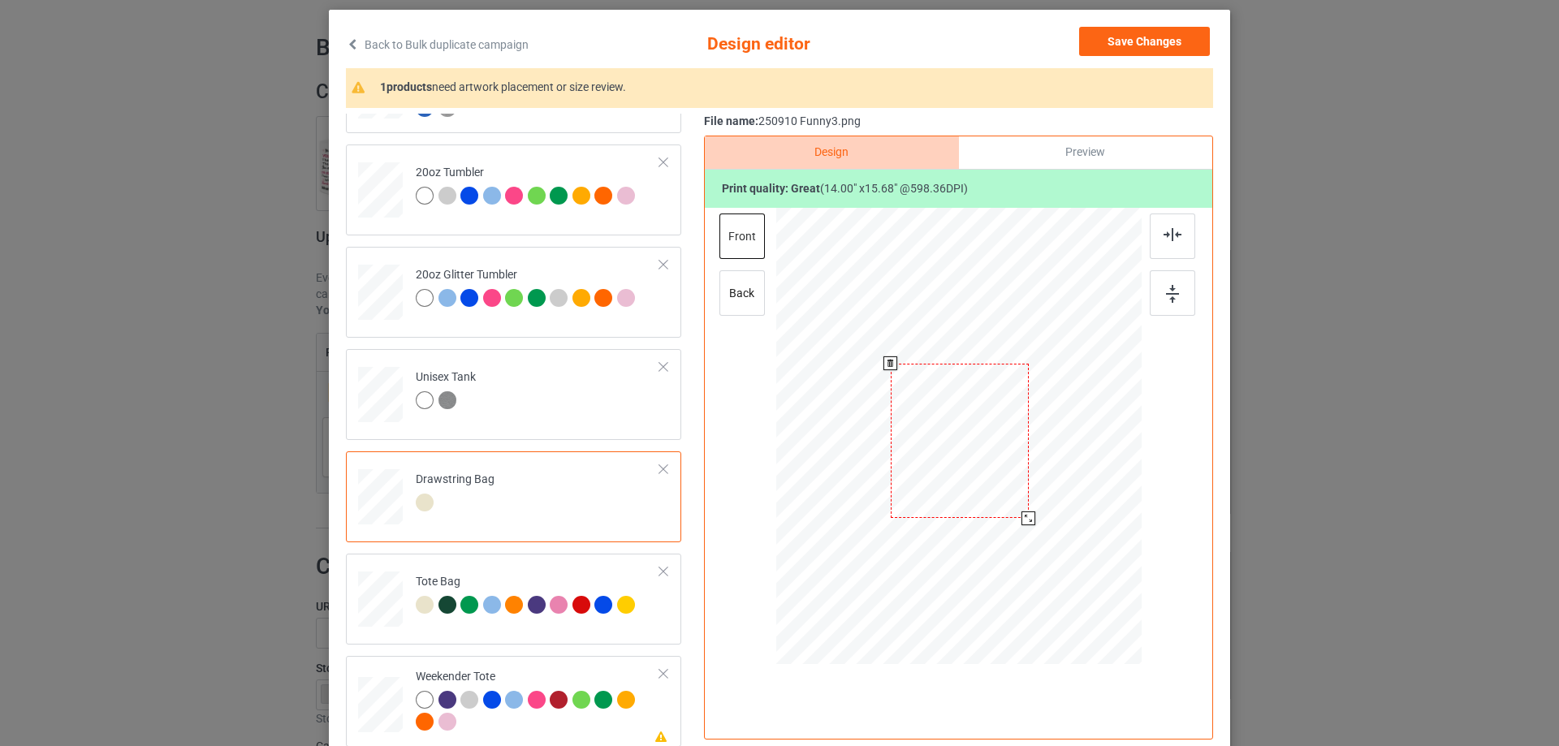
scroll to position [191, 0]
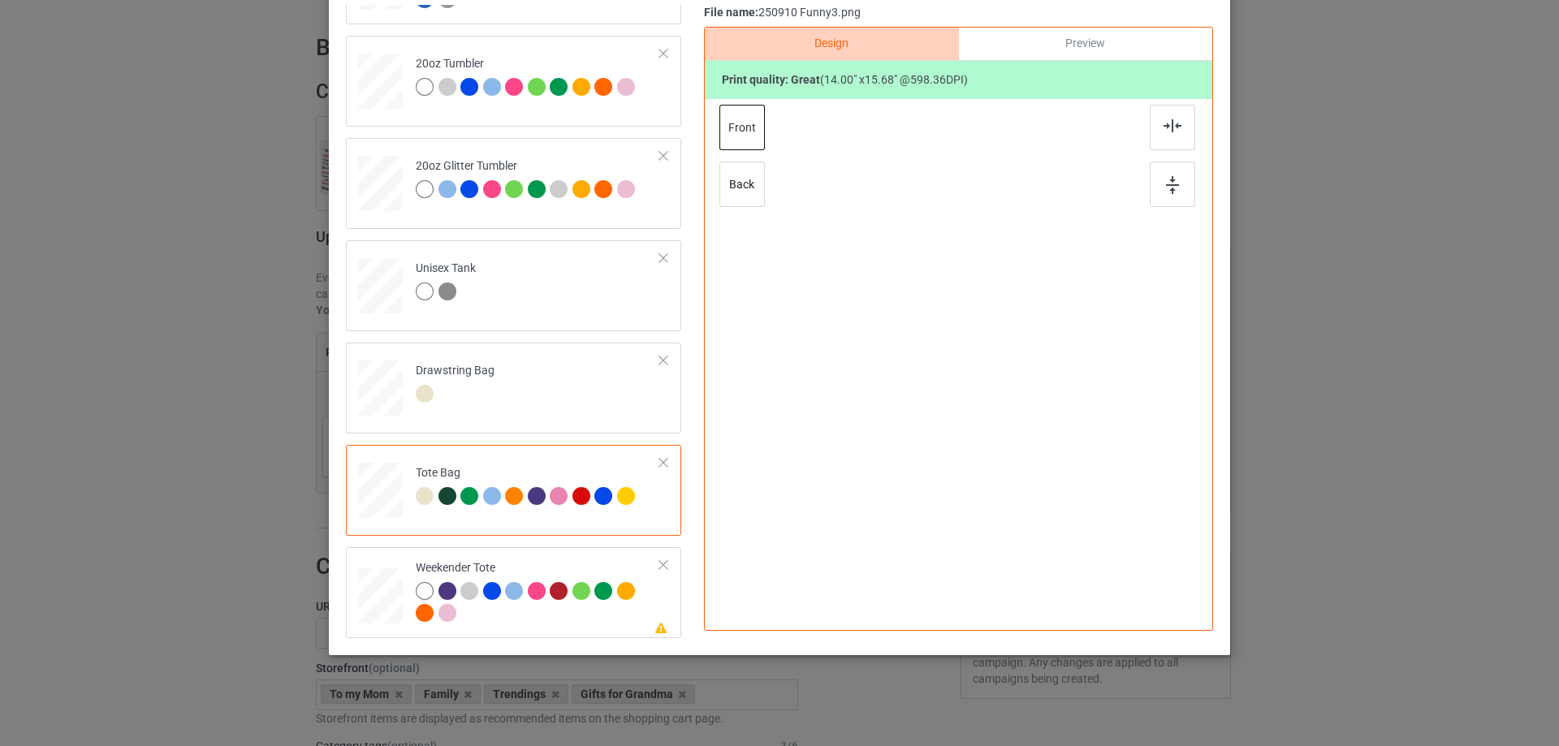
click at [948, 335] on div at bounding box center [959, 310] width 422 height 422
click at [977, 384] on div at bounding box center [959, 310] width 422 height 422
click at [952, 339] on div at bounding box center [959, 310] width 422 height 422
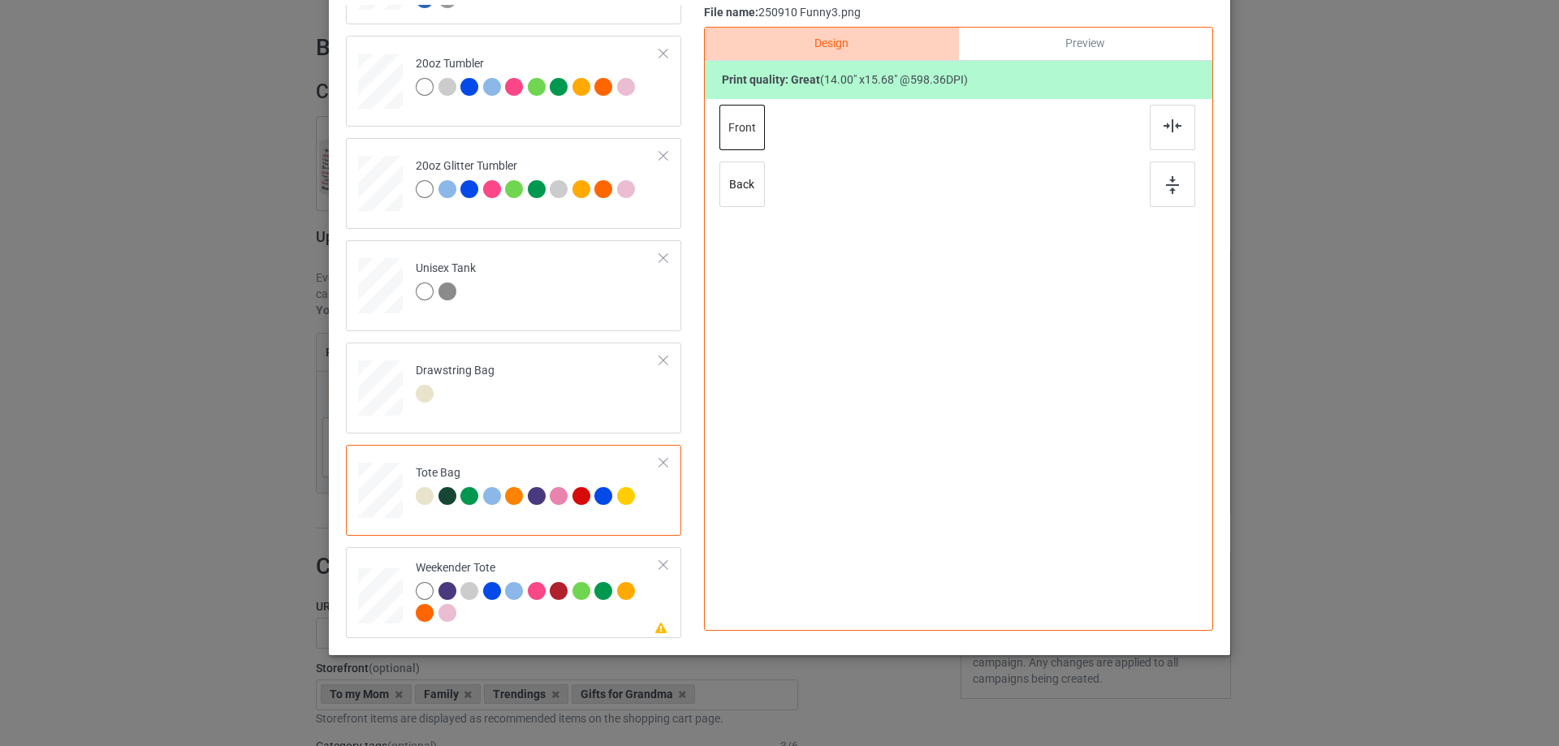
click at [516, 470] on div "Tote Bag" at bounding box center [527, 484] width 223 height 38
click at [524, 388] on td "Drawstring Bag" at bounding box center [538, 384] width 262 height 71
click at [540, 469] on div "Tote Bag" at bounding box center [527, 484] width 223 height 38
click at [588, 369] on td "Drawstring Bag" at bounding box center [538, 384] width 262 height 71
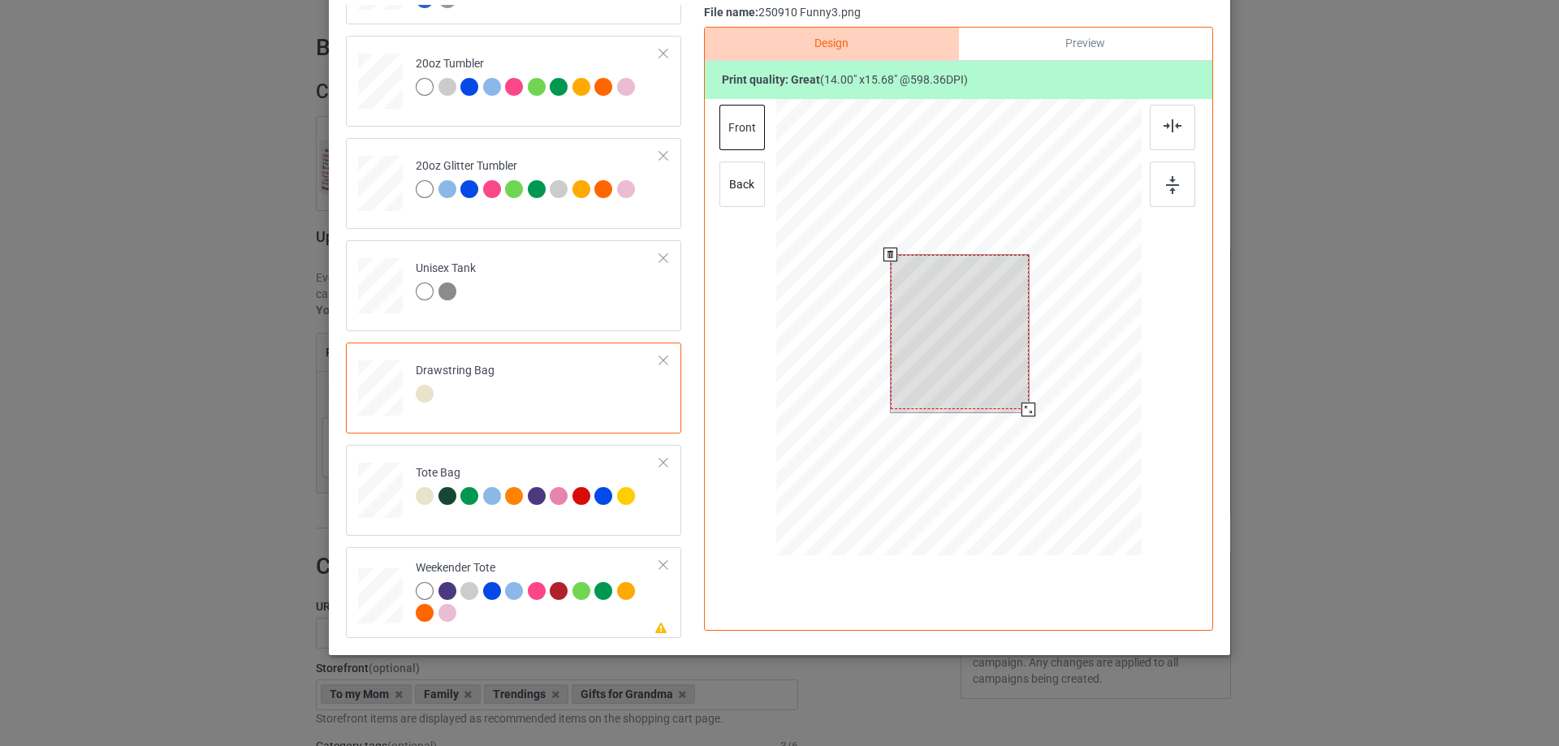
click at [1024, 425] on div at bounding box center [958, 329] width 365 height 461
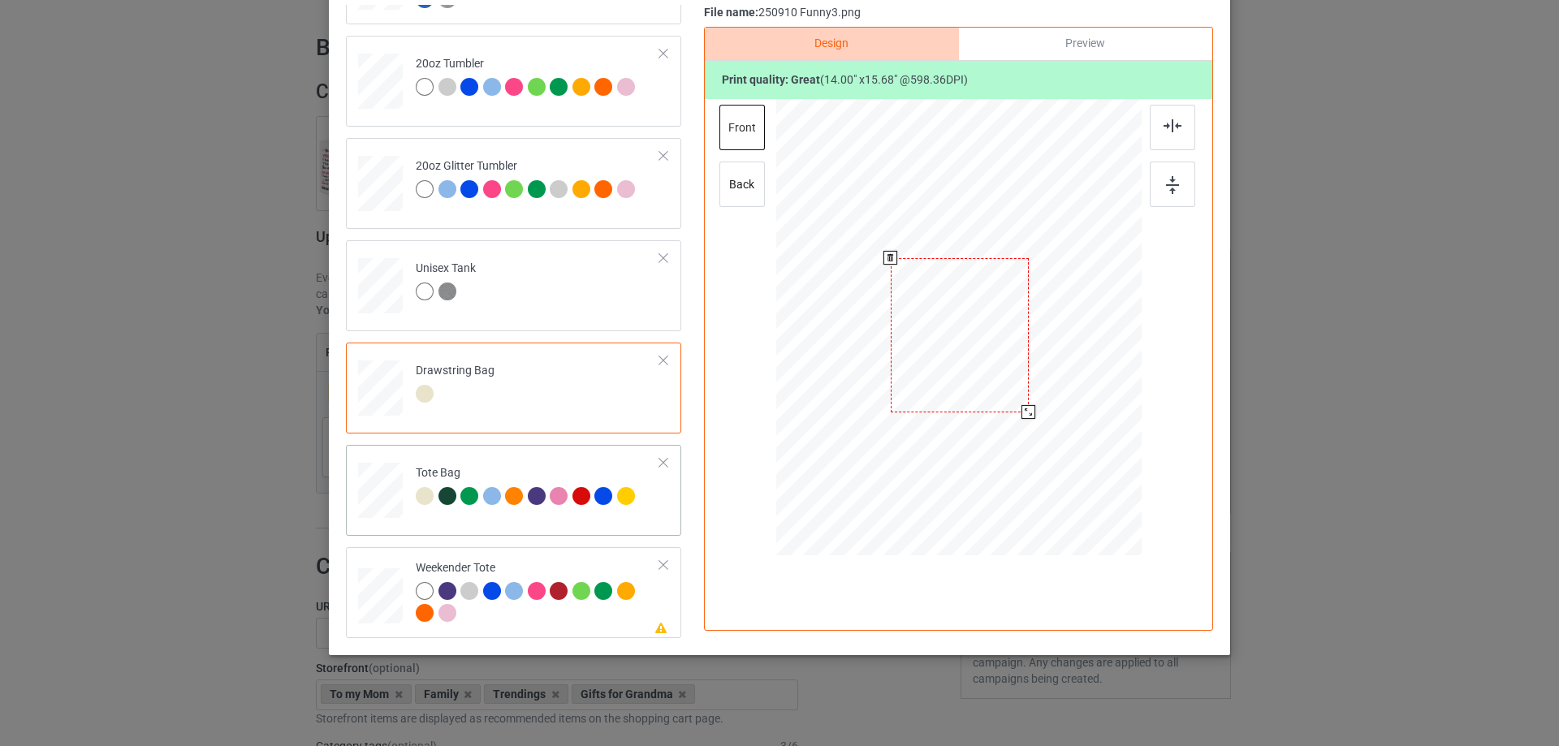
click at [553, 468] on div "Tote Bag" at bounding box center [527, 484] width 223 height 38
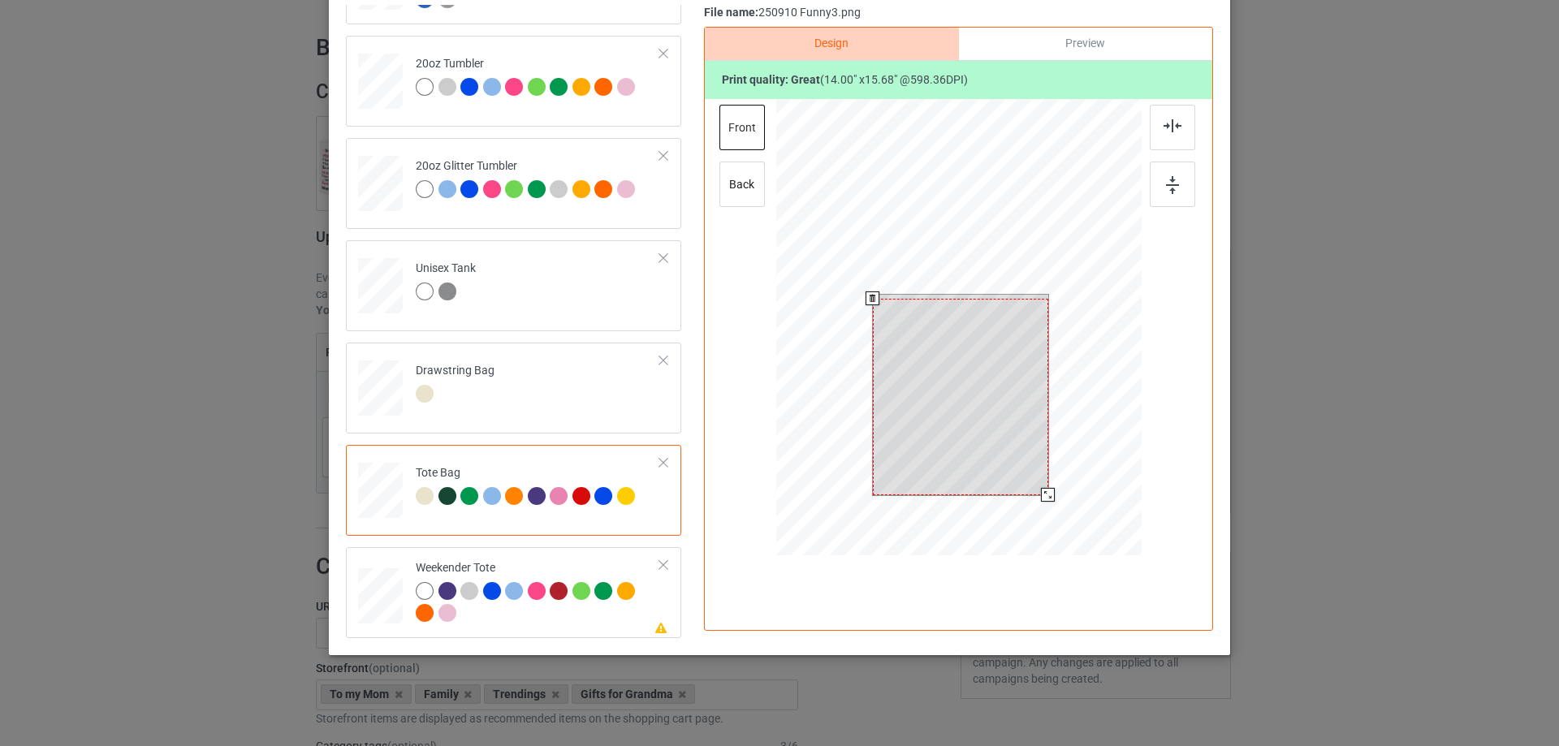
click at [1057, 522] on div at bounding box center [958, 329] width 365 height 461
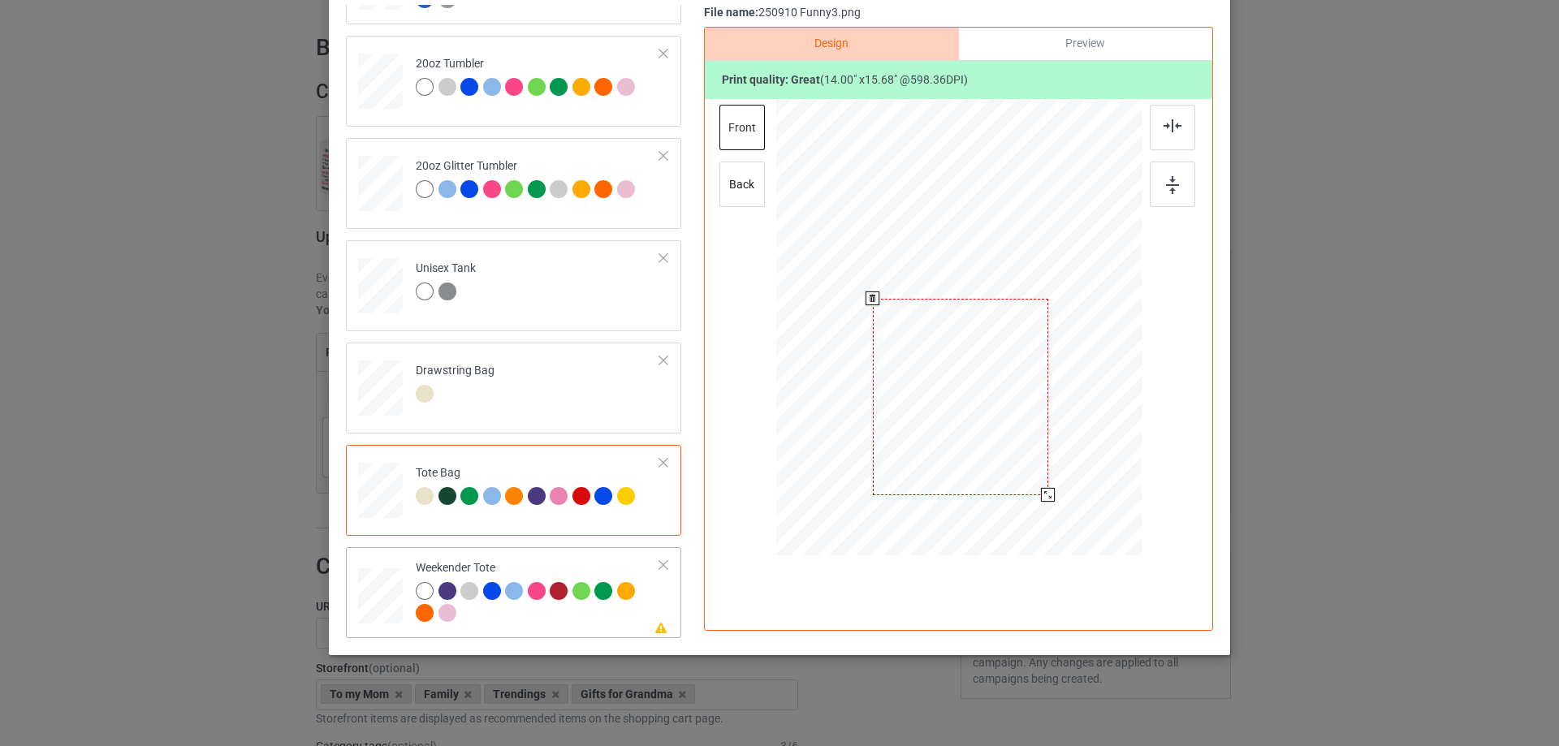
click at [520, 568] on div "Weekender Tote" at bounding box center [538, 590] width 244 height 61
drag, startPoint x: 1063, startPoint y: 454, endPoint x: 1049, endPoint y: 429, distance: 28.7
click at [1049, 429] on div at bounding box center [1049, 429] width 14 height 14
click at [1010, 400] on div at bounding box center [956, 320] width 182 height 204
click at [1166, 132] on img at bounding box center [1172, 125] width 18 height 13
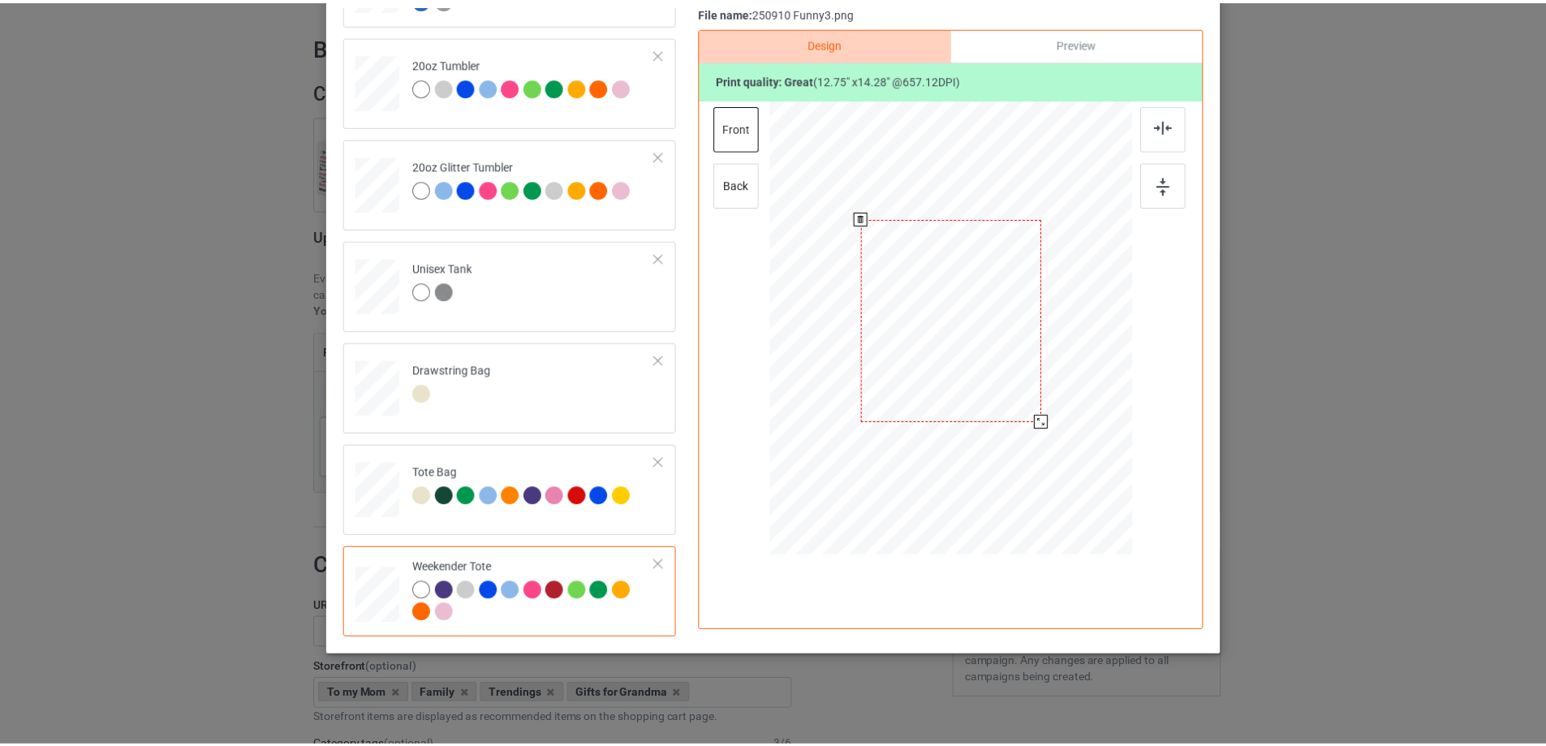
scroll to position [28, 0]
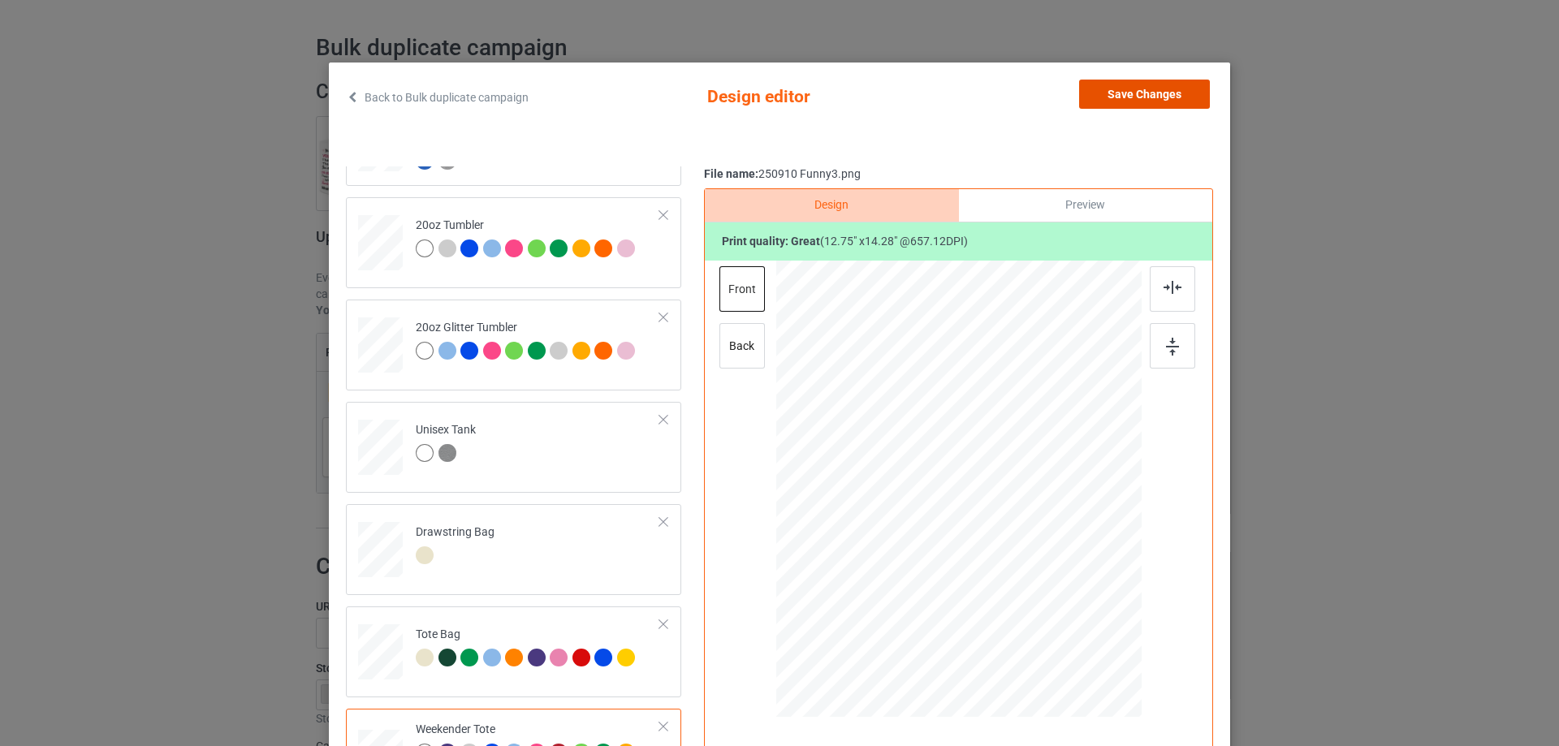
click at [1142, 90] on button "Save Changes" at bounding box center [1144, 94] width 131 height 29
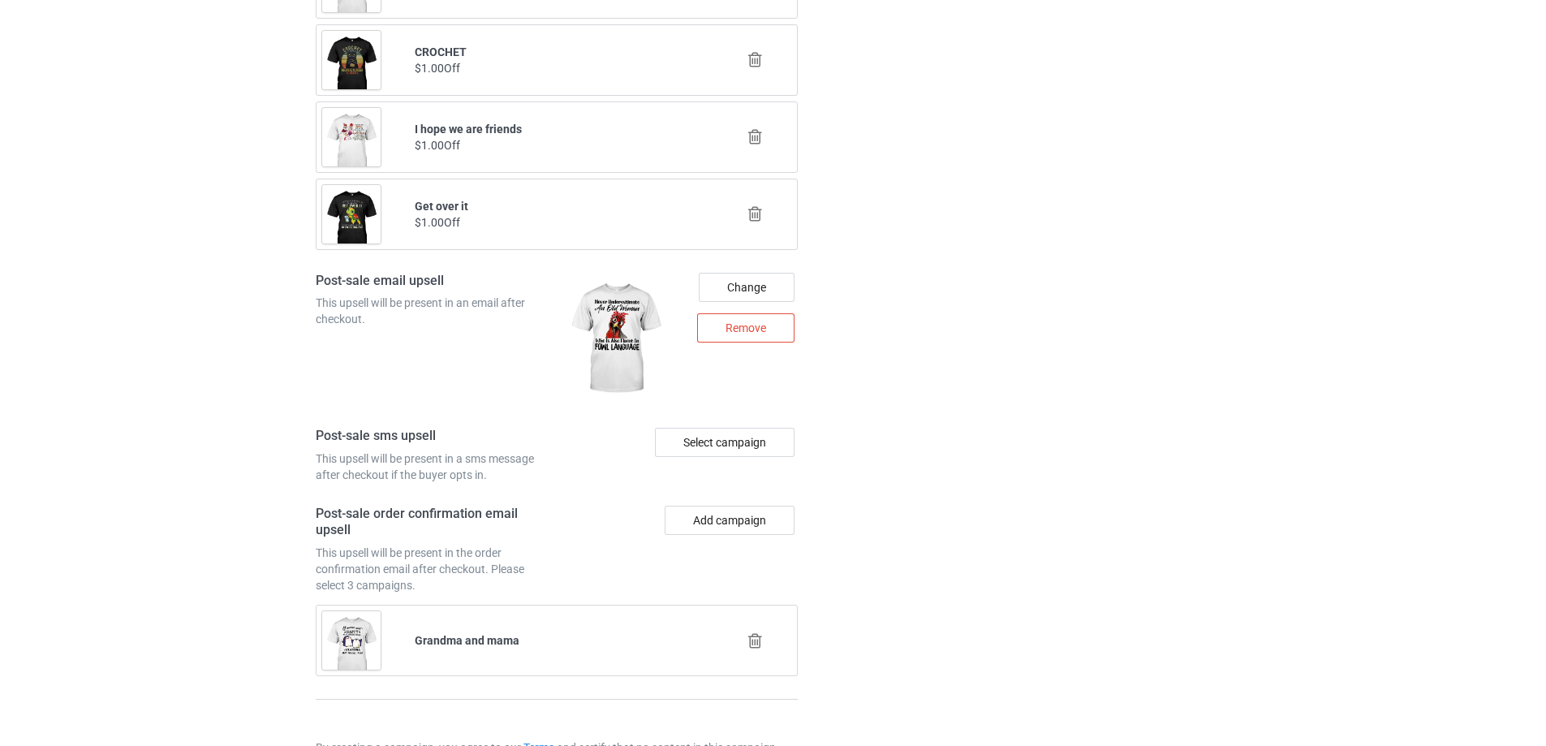
scroll to position [2051, 0]
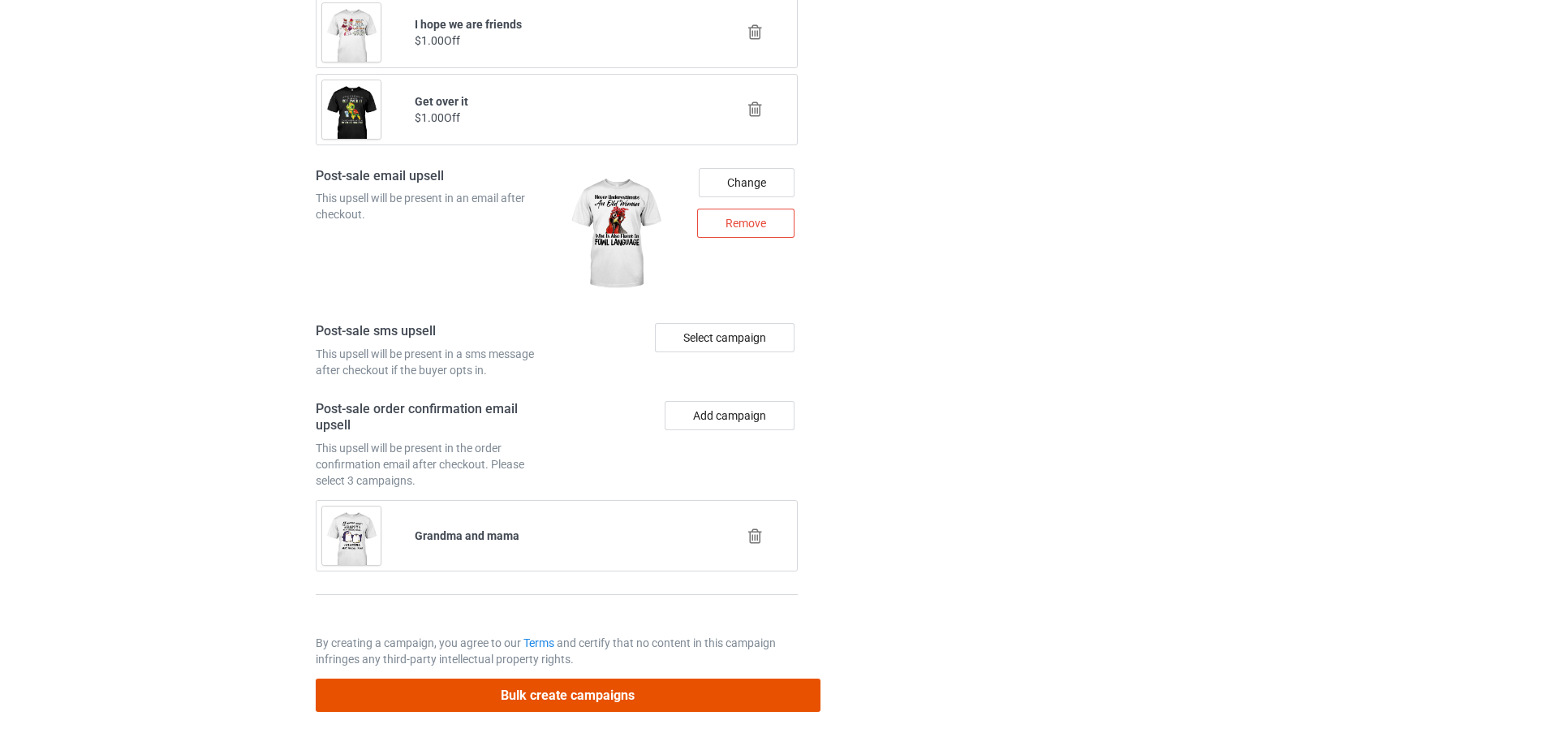
click at [520, 698] on button "Bulk create campaigns" at bounding box center [568, 695] width 505 height 33
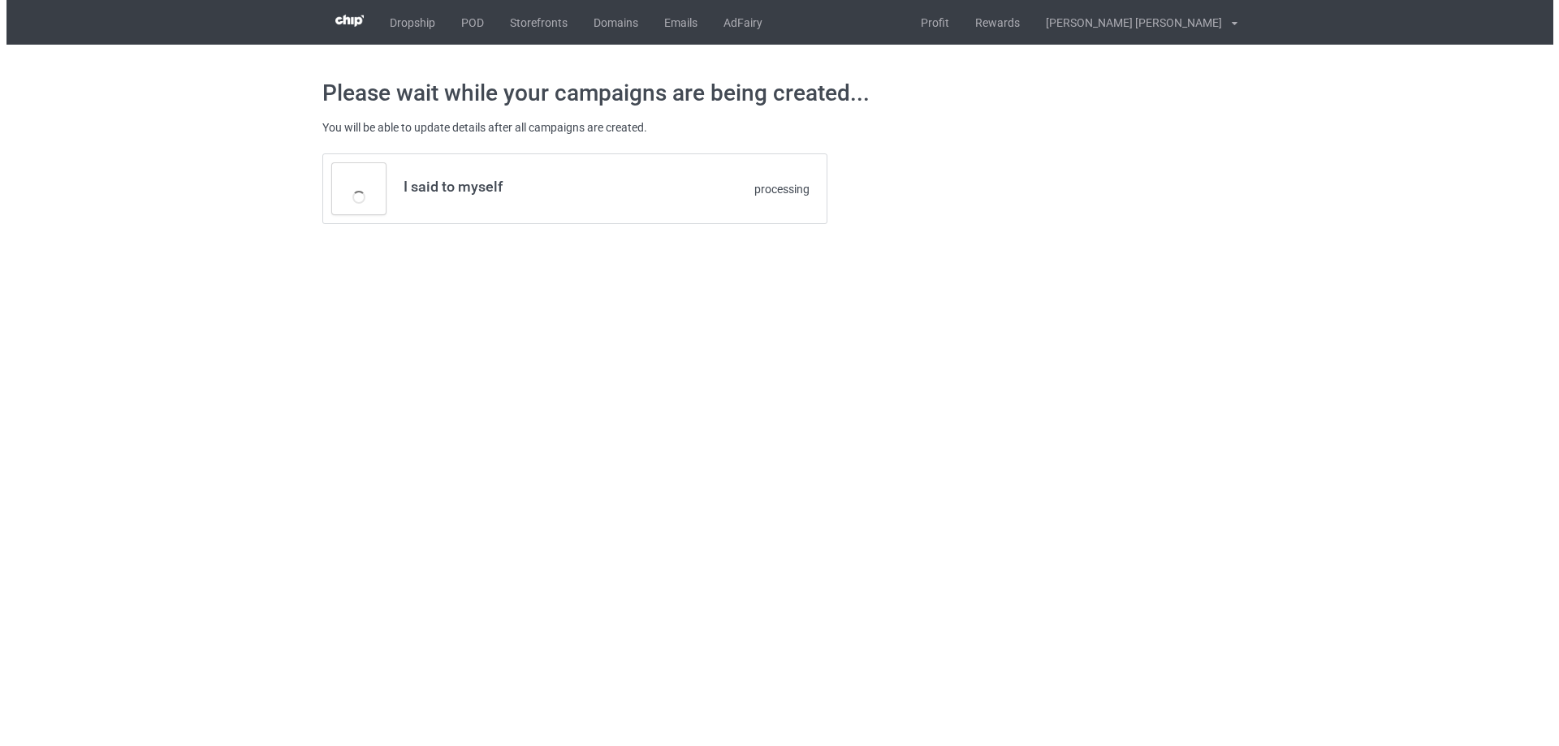
scroll to position [0, 0]
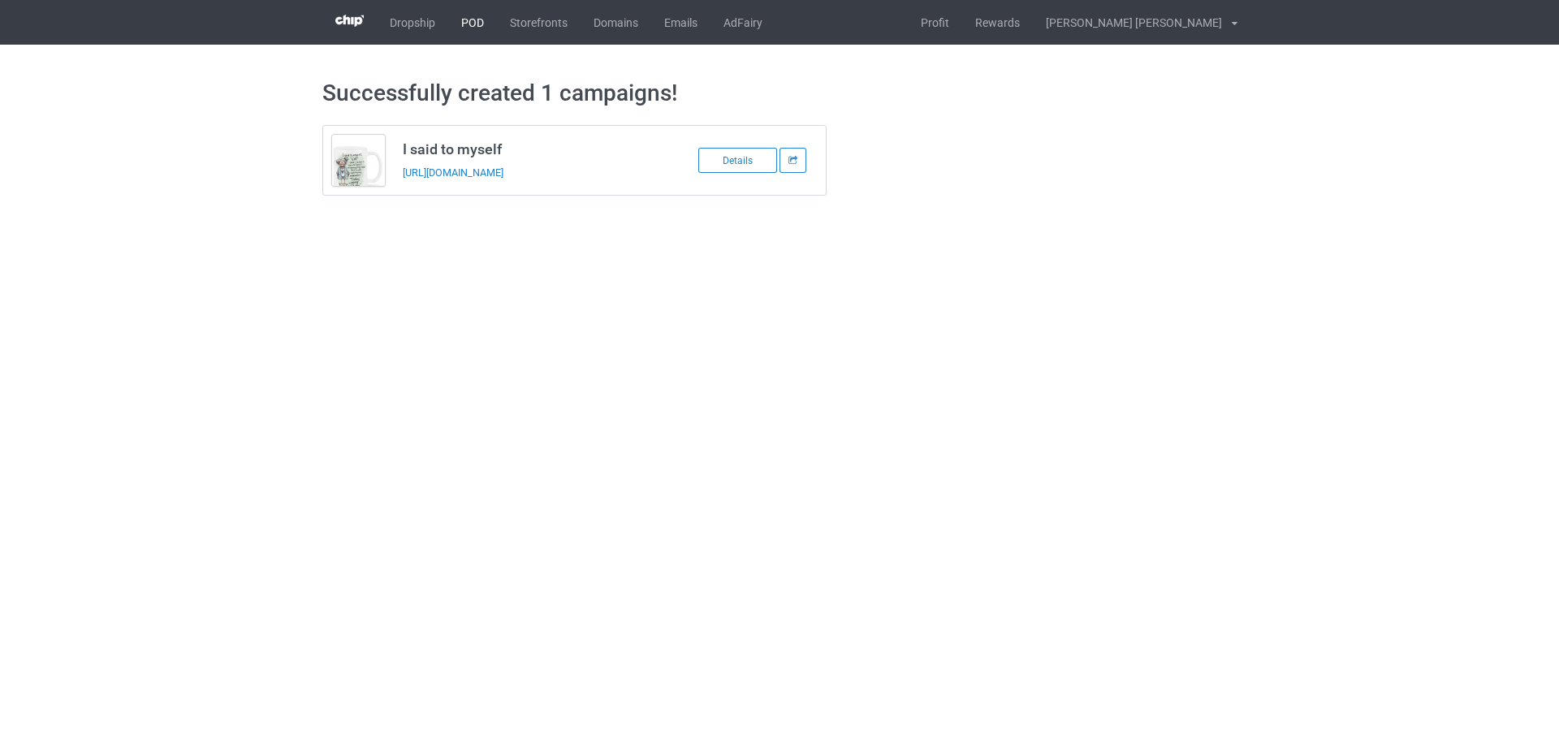
click at [472, 23] on link "POD" at bounding box center [472, 22] width 49 height 45
